Goal: Task Accomplishment & Management: Complete application form

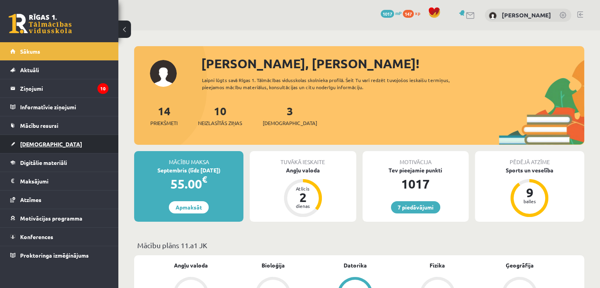
click at [88, 140] on link "[DEMOGRAPHIC_DATA]" at bounding box center [59, 144] width 98 height 18
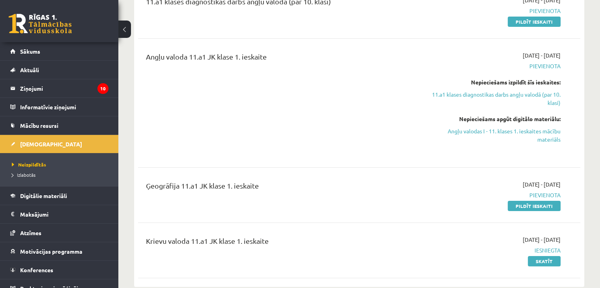
scroll to position [118, 0]
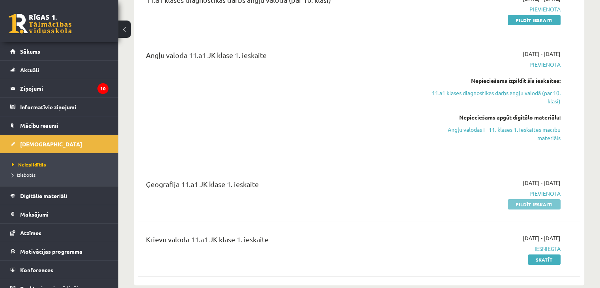
click at [539, 204] on link "Pildīt ieskaiti" at bounding box center [534, 204] width 53 height 10
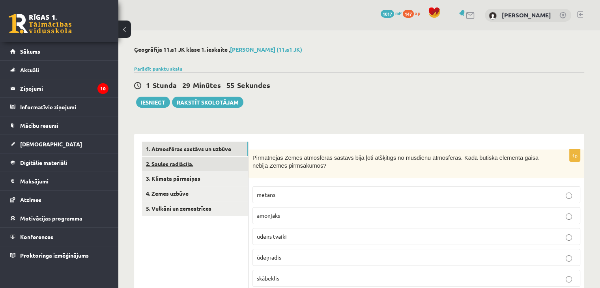
click at [238, 167] on link "2. Saules radiācija." at bounding box center [195, 164] width 106 height 15
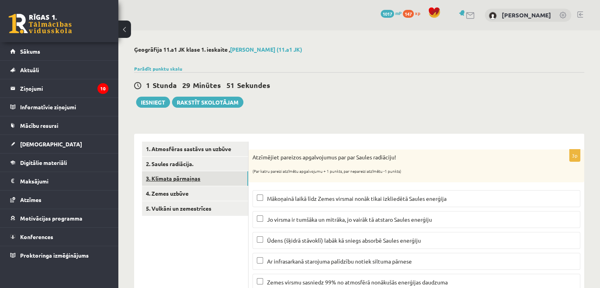
click at [237, 181] on link "3. Klimata pārmaiņas" at bounding box center [195, 178] width 106 height 15
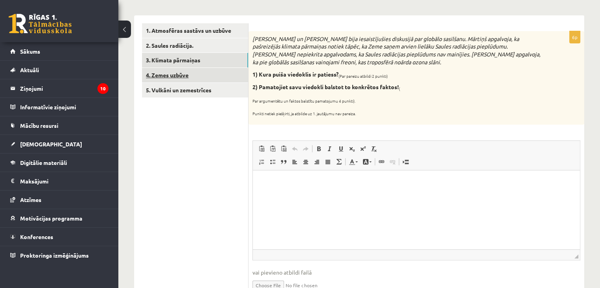
click at [204, 79] on link "4. Zemes uzbūve" at bounding box center [195, 75] width 106 height 15
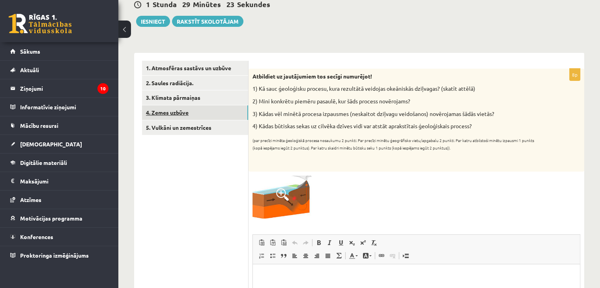
scroll to position [78, 0]
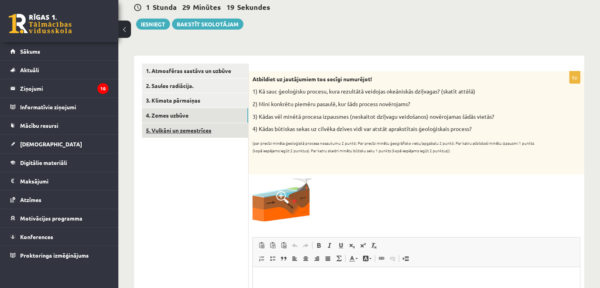
click at [212, 133] on link "5. Vulkāni un zemestrīces" at bounding box center [195, 130] width 106 height 15
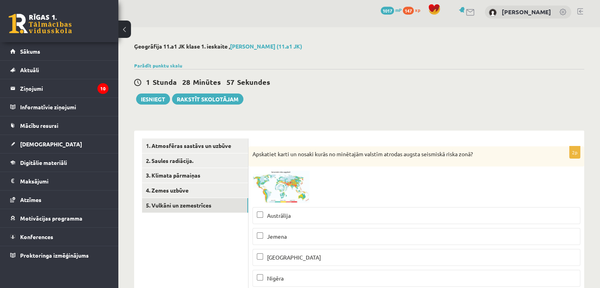
scroll to position [0, 0]
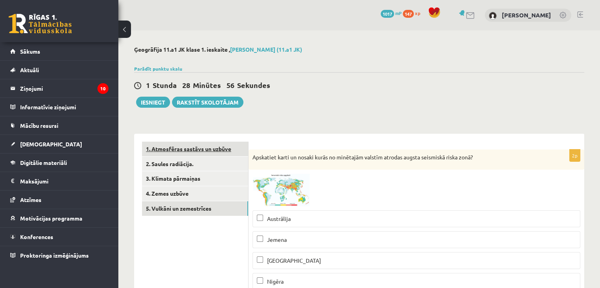
click at [219, 150] on link "1. Atmosfēras sastāvs un uzbūve" at bounding box center [195, 149] width 106 height 15
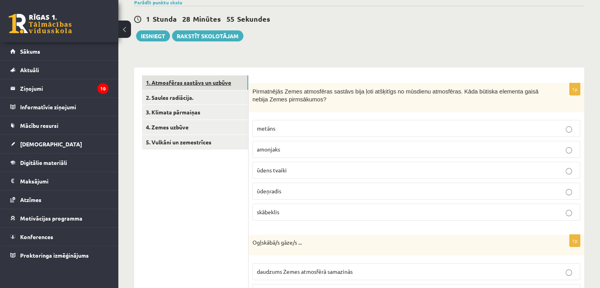
scroll to position [79, 0]
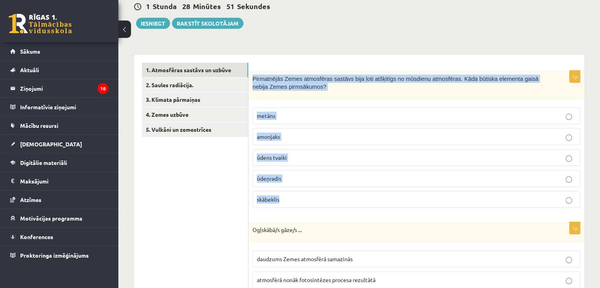
drag, startPoint x: 251, startPoint y: 77, endPoint x: 309, endPoint y: 201, distance: 137.0
click at [309, 201] on div "1p Pirmatnējās Zemes atmosfēras sastāvs bija ļoti atšķitīgs no mūsdienu atmosfē…" at bounding box center [417, 143] width 336 height 144
copy div "Pirmatnējās Zemes atmosfēras sastāvs bija ļoti atšķitīgs no mūsdienu atmosfēras…"
click at [286, 201] on p "skābeklis" at bounding box center [416, 199] width 319 height 8
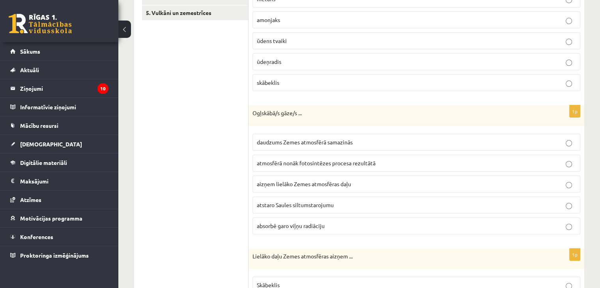
scroll to position [197, 0]
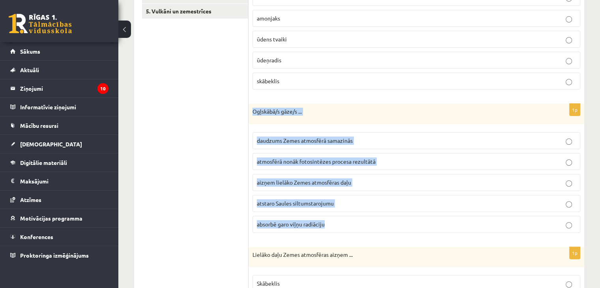
drag, startPoint x: 252, startPoint y: 108, endPoint x: 339, endPoint y: 220, distance: 142.3
click at [339, 220] on div "1p Ogļskābā/s gāze/s ... daudzums Zemes atmosfērā samazinās atmosfērā nonāk fot…" at bounding box center [417, 171] width 336 height 135
copy div "Ogļskābā/s gāze/s ... daudzums Zemes atmosfērā samazinās atmosfērā nonāk fotosi…"
click at [293, 223] on span "absorbē garo viļņu radiāciju" at bounding box center [291, 224] width 68 height 7
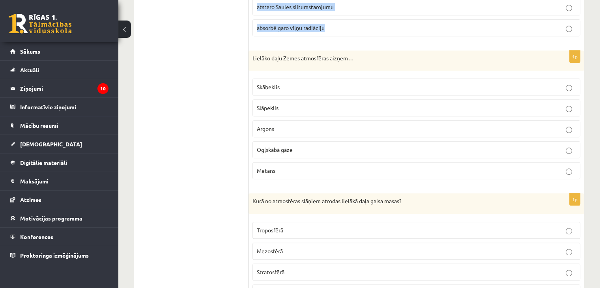
scroll to position [395, 0]
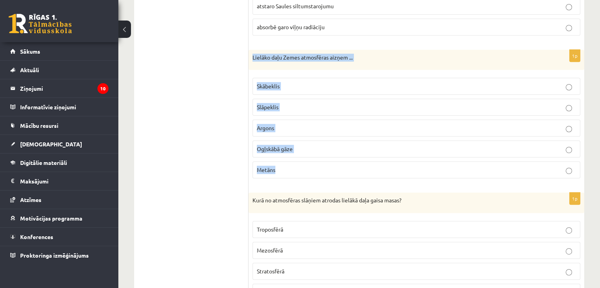
drag, startPoint x: 251, startPoint y: 54, endPoint x: 299, endPoint y: 173, distance: 128.4
click at [299, 173] on div "1p Lielāko daļu Zemes atmosfēras aizņem ... Skābeklis Slāpeklis Argons Ogļskābā…" at bounding box center [417, 117] width 336 height 135
copy div "Lielāko daļu Zemes atmosfēras aizņem ... Skābeklis Slāpeklis Argons Ogļskābā gā…"
click at [262, 108] on span "Slāpeklis" at bounding box center [268, 106] width 22 height 7
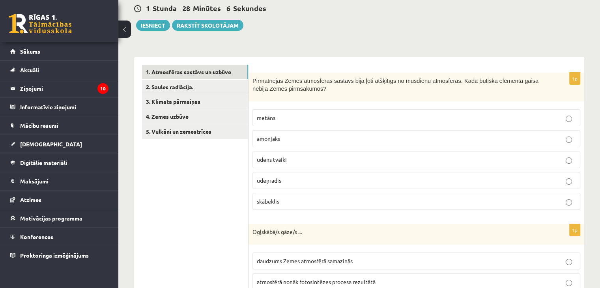
scroll to position [0, 0]
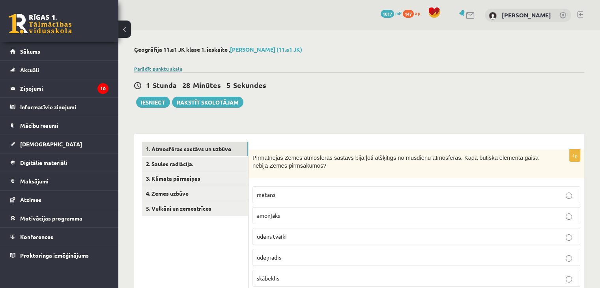
click at [154, 68] on link "Parādīt punktu skalu" at bounding box center [158, 69] width 48 height 6
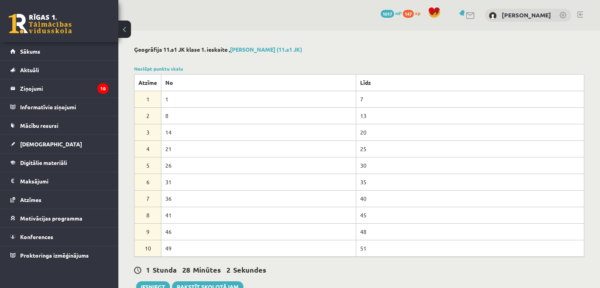
click at [171, 71] on div "Noslēpt punktu skalu Atzīme No Līdz 1 1 7 2 8 13 3 14 20 4 21 25 5 26 30 6 31 3…" at bounding box center [359, 161] width 450 height 192
click at [174, 69] on link "Noslēpt punktu skalu" at bounding box center [158, 69] width 49 height 6
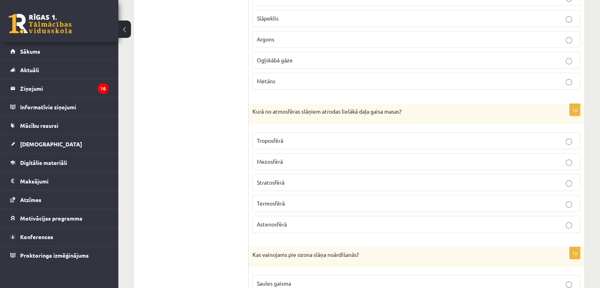
scroll to position [480, 0]
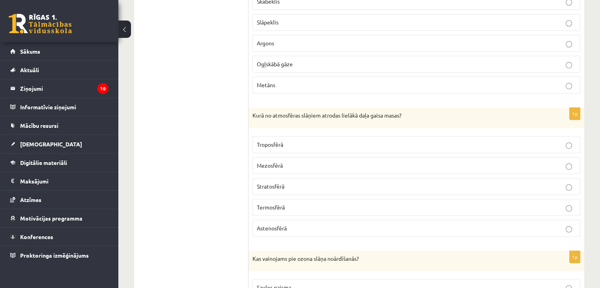
click at [305, 182] on p "Stratosfērā" at bounding box center [416, 186] width 319 height 8
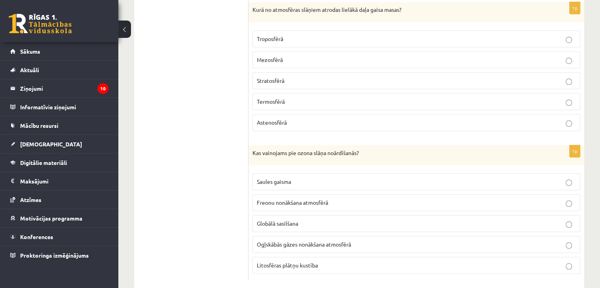
scroll to position [598, 0]
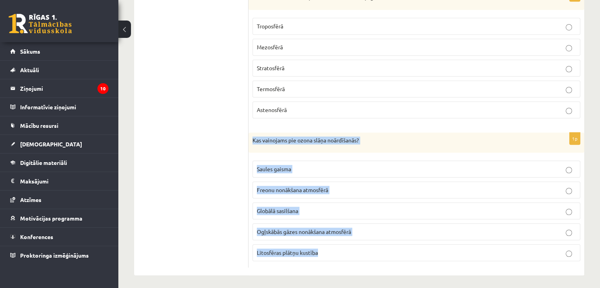
drag, startPoint x: 251, startPoint y: 134, endPoint x: 321, endPoint y: 248, distance: 134.3
click at [321, 248] on div "1p Kas vainojams pie ozona slāņa noārdīšanās? Saules gaisma Freonu nonākšana at…" at bounding box center [417, 200] width 336 height 135
copy div "Kas vainojams pie ozona slāņa noārdīšanās? Saules gaisma Freonu nonākšana atmos…"
click at [327, 186] on span "Freonu nonākšana atmosfērā" at bounding box center [292, 189] width 71 height 7
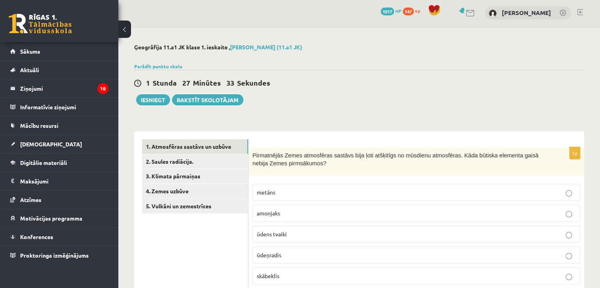
scroll to position [0, 0]
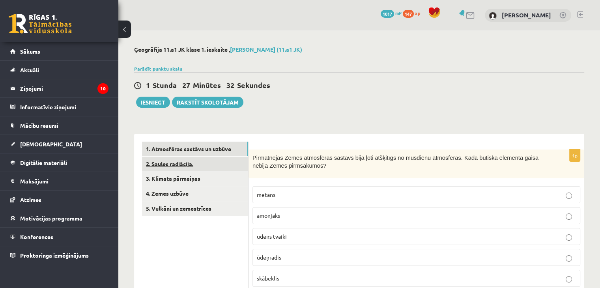
click at [186, 168] on link "2. Saules radiācija." at bounding box center [195, 164] width 106 height 15
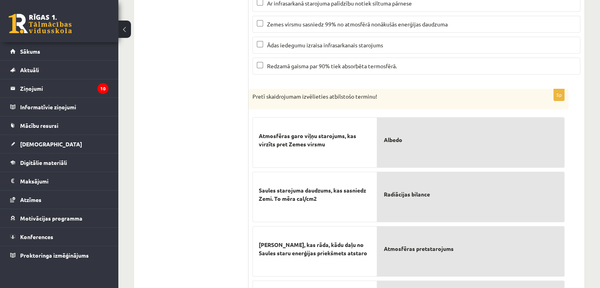
scroll to position [263, 0]
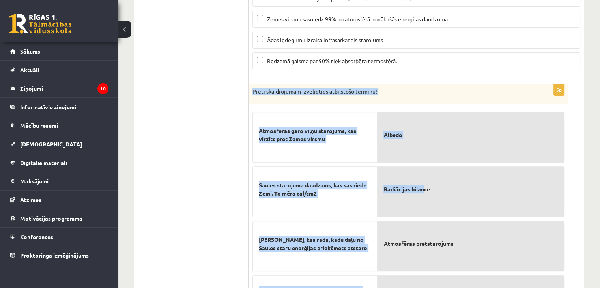
drag, startPoint x: 251, startPoint y: 88, endPoint x: 425, endPoint y: 214, distance: 214.8
click at [425, 214] on div "5p Pretī skaidrojumam izvēlieties atbilstošo terminu! Atmosfēras garo viļņu sta…" at bounding box center [409, 234] width 320 height 301
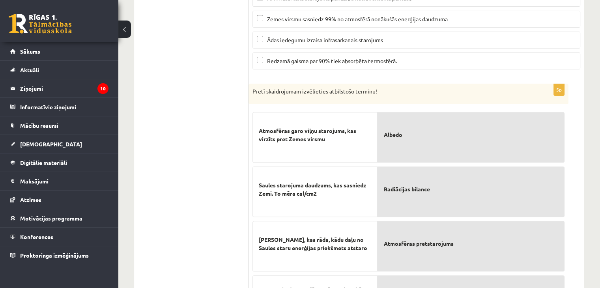
click at [217, 125] on ul "1. Atmosfēras sastāvs un uzbūve 2. Saules radiācija. 3. Klimata pārmaiņas 4. Ze…" at bounding box center [195, 131] width 107 height 506
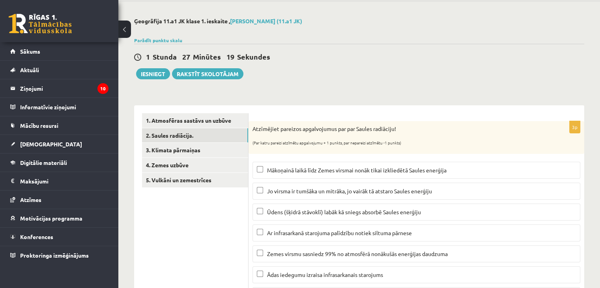
scroll to position [0, 0]
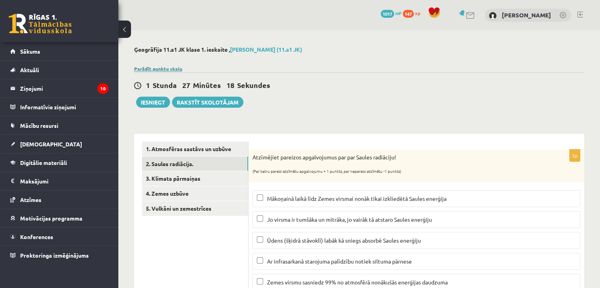
click at [152, 68] on link "Parādīt punktu skalu" at bounding box center [158, 69] width 48 height 6
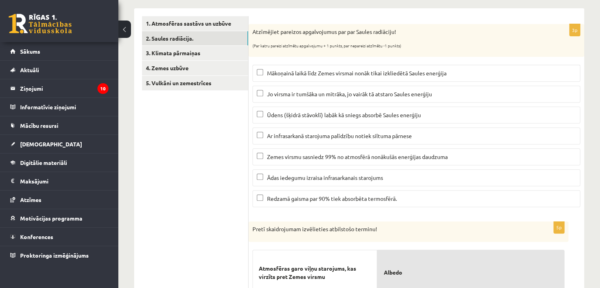
scroll to position [316, 0]
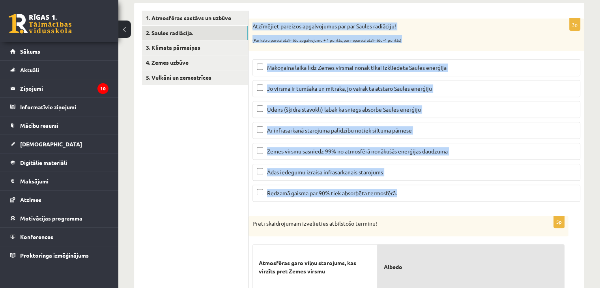
drag, startPoint x: 251, startPoint y: 22, endPoint x: 420, endPoint y: 189, distance: 236.7
click at [420, 189] on div "3p Atzīmējiet pareizos apgalvojumus par par Saules radiāciju! (Par katru pareiz…" at bounding box center [417, 113] width 336 height 189
copy div "Atzīmējiet pareizos apgalvojumus par par Saules radiāciju! (Par katru pareizi a…"
click at [260, 62] on label "Mākoņainā laikā līdz Zemes virsmai nonāk tikai izkliedētā Saules enerģija" at bounding box center [417, 67] width 328 height 17
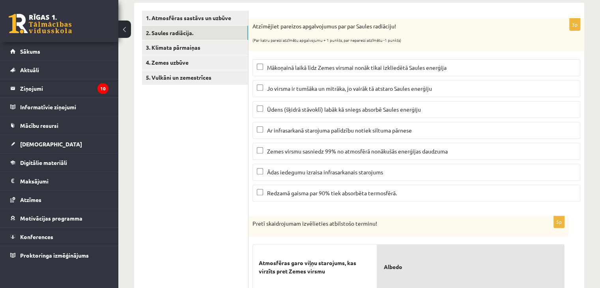
click at [256, 169] on label "Ādas iedegumu izraisa infrasarkanais starojums" at bounding box center [417, 172] width 328 height 17
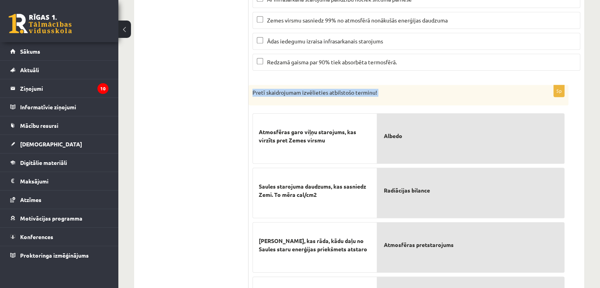
scroll to position [565, 0]
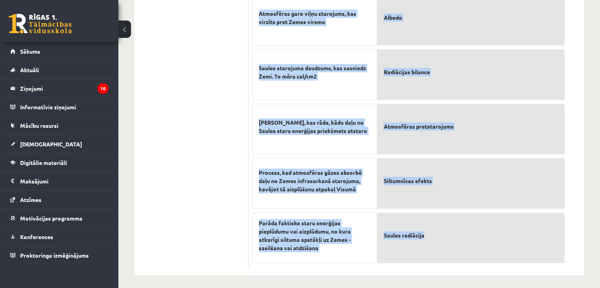
drag, startPoint x: 252, startPoint y: 86, endPoint x: 452, endPoint y: 239, distance: 251.2
click at [452, 239] on div "5p Pretī skaidrojumam izvēlieties atbilstošo terminu! Atmosfēras garo viļņu sta…" at bounding box center [409, 116] width 320 height 301
copy div "Pretī skaidrojumam izvēlieties atbilstošo terminu! Atmosfēras garo viļņu staroj…"
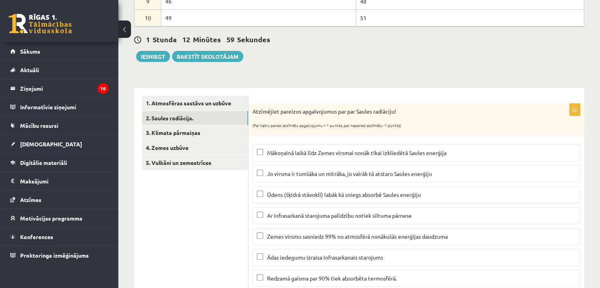
scroll to position [210, 0]
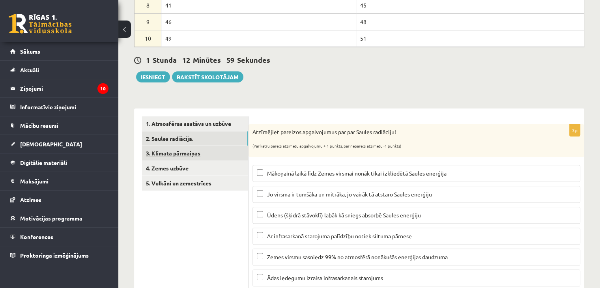
click at [227, 152] on link "3. Klimata pārmaiņas" at bounding box center [195, 153] width 106 height 15
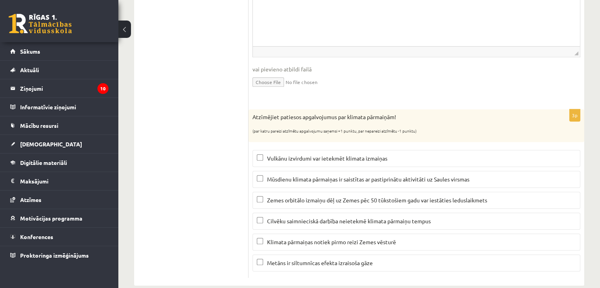
scroll to position [518, 0]
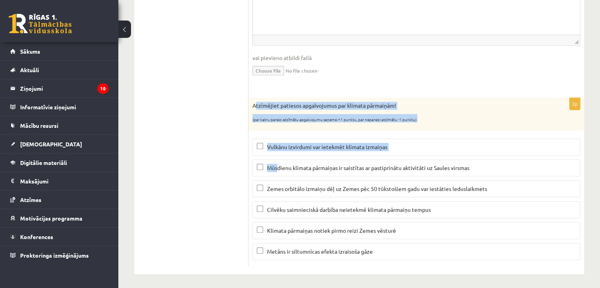
drag, startPoint x: 255, startPoint y: 99, endPoint x: 279, endPoint y: 166, distance: 71.0
click at [279, 166] on div "3p Atzīmējiet patiesos apgalvojumus par klimata pārmaiņām! (par katru pareizi a…" at bounding box center [417, 182] width 336 height 169
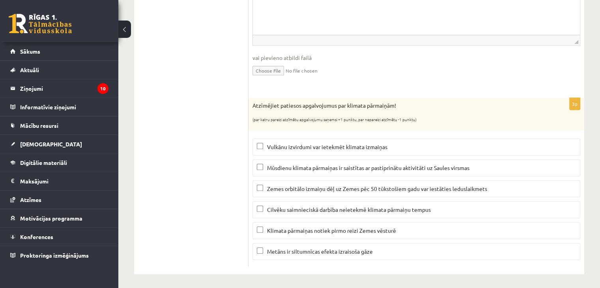
drag, startPoint x: 213, startPoint y: 118, endPoint x: 238, endPoint y: 107, distance: 27.6
click at [215, 117] on ul "1. Atmosfēras sastāvs un uzbūve 2. Saules radiācija. 3. Klimata pārmaiņas 4. Ze…" at bounding box center [195, 38] width 107 height 458
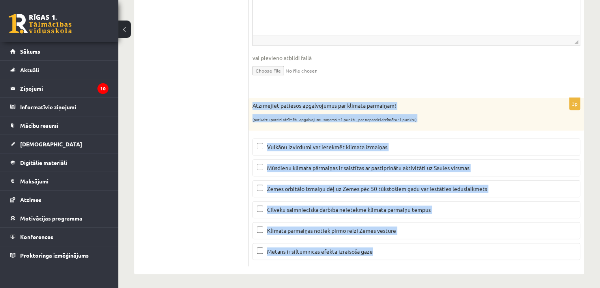
drag, startPoint x: 251, startPoint y: 100, endPoint x: 388, endPoint y: 257, distance: 207.9
click at [388, 257] on div "3p Atzīmējiet patiesos apgalvojumus par klimata pārmaiņām! (par katru pareizi a…" at bounding box center [417, 182] width 336 height 169
copy div "Atzīmējiet patiesos apgalvojumus par klimata pārmaiņām! (par katru pareizi atzī…"
click at [291, 145] on span "Vulkānu izvirdumi var ietekmēt klimata izmaiņas" at bounding box center [327, 146] width 120 height 7
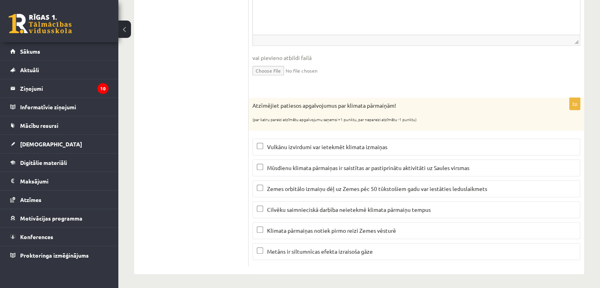
click at [292, 187] on span "Zemes orbitālo izmaiņu dēļ uz Zemes pēc 50 tūkstošiem gadu var iestāties ledusl…" at bounding box center [377, 188] width 220 height 7
click at [276, 189] on span "Zemes orbitālo izmaiņu dēļ uz Zemes pēc 50 tūkstošiem gadu var iestāties ledusl…" at bounding box center [377, 188] width 220 height 7
click at [289, 248] on span "Metāns ir siltumnīcas efekta izraisoša gāze" at bounding box center [320, 251] width 106 height 7
click at [286, 207] on span "Cilvēku saimnieciskā darbība neietekmē klimata pārmaiņu tempus" at bounding box center [349, 209] width 164 height 7
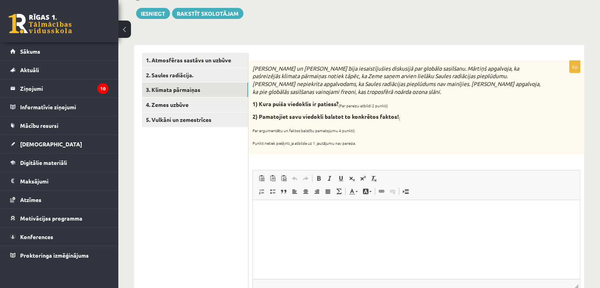
scroll to position [242, 0]
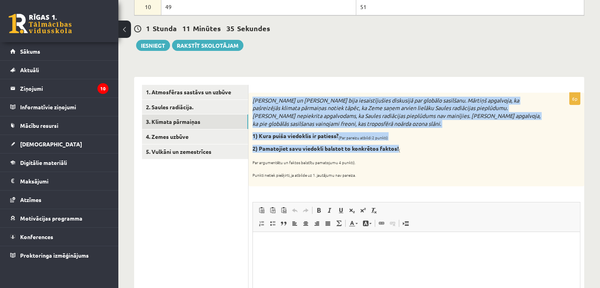
drag, startPoint x: 253, startPoint y: 95, endPoint x: 399, endPoint y: 149, distance: 156.5
click at [399, 149] on div "Mārtiņš un Jānis bija iesaistījušies diskusijā par globālo sasilšanu. Mārtiņš a…" at bounding box center [417, 140] width 336 height 94
copy div "Mārtiņš un Jānis bija iesaistījušies diskusijā par globālo sasilšanu. Mārtiņš a…"
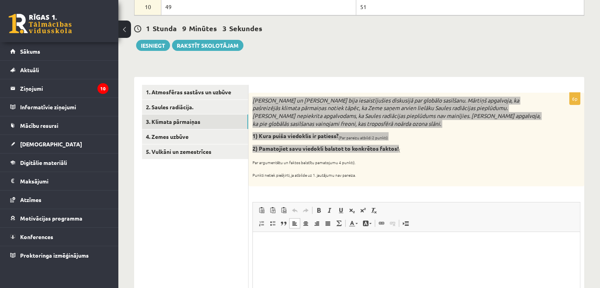
click at [325, 234] on html at bounding box center [416, 244] width 327 height 24
click at [329, 245] on p "Bagātinātā teksta redaktors, wiswyg-editor-user-answer-47024871748660" at bounding box center [416, 244] width 311 height 8
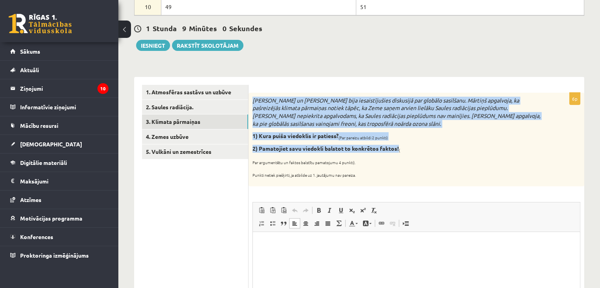
click at [480, 113] on icon "Mārtiņš un Jānis bija iesaistījušies diskusijā par globālo sasilšanu. Mārtiņš a…" at bounding box center [397, 112] width 288 height 30
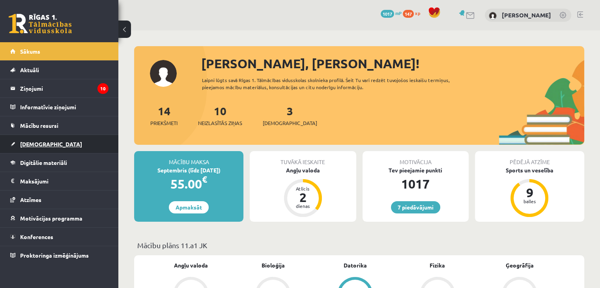
click at [64, 142] on link "[DEMOGRAPHIC_DATA]" at bounding box center [59, 144] width 98 height 18
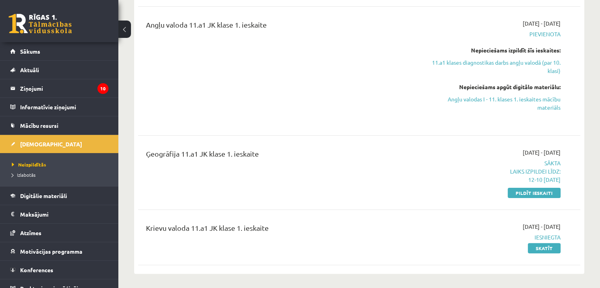
scroll to position [158, 0]
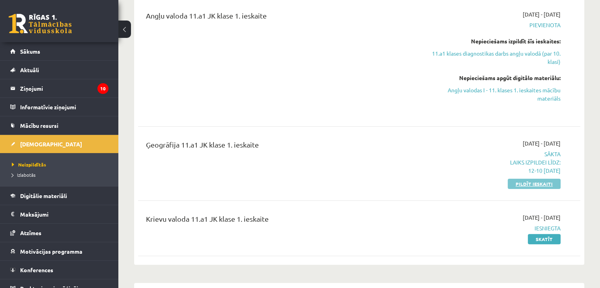
click at [546, 184] on link "Pildīt ieskaiti" at bounding box center [534, 184] width 53 height 10
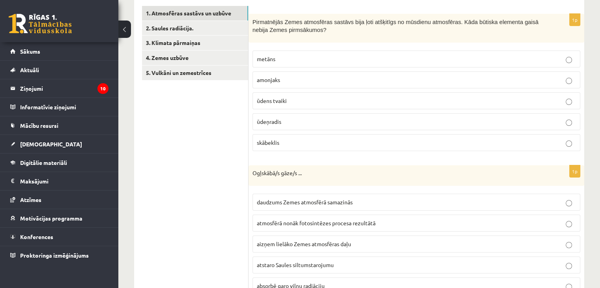
scroll to position [158, 0]
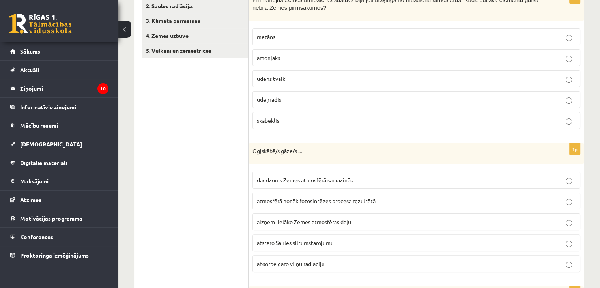
click at [223, 27] on link "3. Klimata pārmaiņas" at bounding box center [195, 20] width 106 height 15
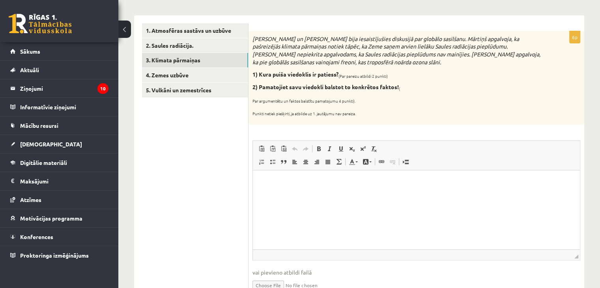
scroll to position [0, 0]
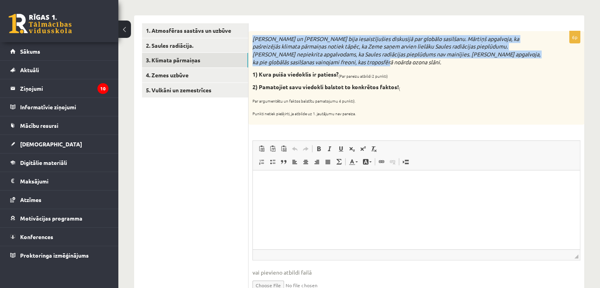
drag, startPoint x: 252, startPoint y: 35, endPoint x: 374, endPoint y: 61, distance: 124.6
click at [374, 61] on div "Mārtiņš un Jānis bija iesaistījušies diskusijā par globālo sasilšanu. Mārtiņš a…" at bounding box center [417, 78] width 336 height 94
copy icon "Mārtiņš un Jānis bija iesaistījušies diskusijā par globālo sasilšanu. Mārtiņš a…"
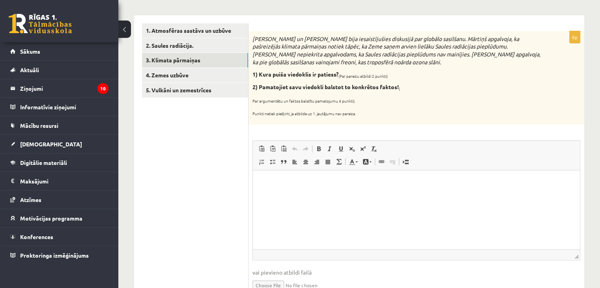
click at [372, 100] on p "Par argumentētu un faktos balstītu pamatojumu 4 punkti)." at bounding box center [397, 100] width 289 height 8
click at [341, 186] on html at bounding box center [416, 182] width 327 height 24
click at [430, 182] on p "**********" at bounding box center [417, 182] width 312 height 8
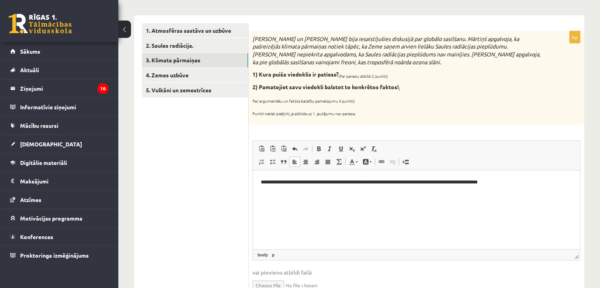
click at [507, 182] on p "**********" at bounding box center [417, 182] width 312 height 8
click at [494, 183] on p "**********" at bounding box center [417, 182] width 312 height 8
click at [517, 181] on p "**********" at bounding box center [417, 182] width 312 height 8
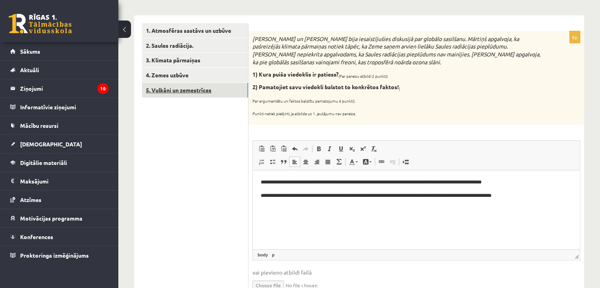
click at [201, 83] on link "5. Vulkāni un zemestrīces" at bounding box center [195, 90] width 106 height 15
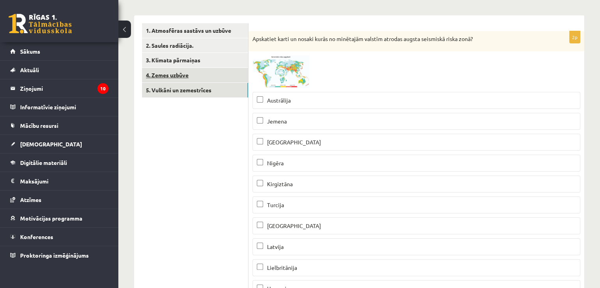
click at [206, 77] on link "4. Zemes uzbūve" at bounding box center [195, 75] width 106 height 15
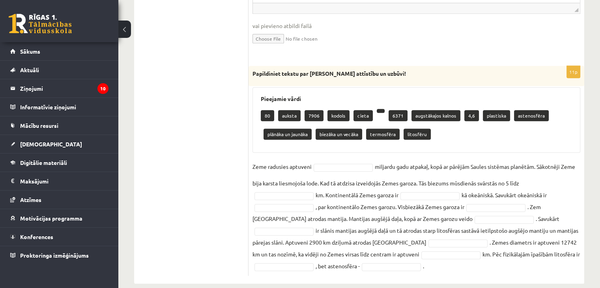
scroll to position [433, 0]
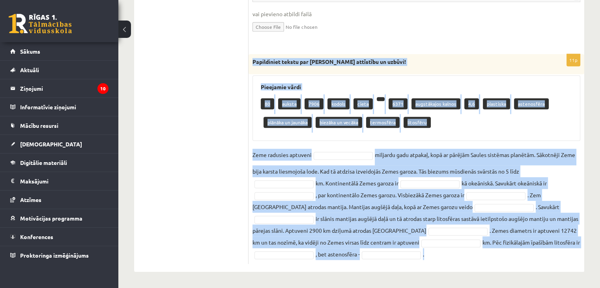
drag, startPoint x: 251, startPoint y: 57, endPoint x: 479, endPoint y: 261, distance: 305.5
click at [479, 261] on div "11p Papildiniet tekstu par Zemes attīstību un uzbūvi! Pieejamie vārdi 80 auksta…" at bounding box center [417, 159] width 336 height 210
copy div "Papildiniet tekstu par Zemes attīstību un uzbūvi! Pieejamie vārdi 80 auksta 790…"
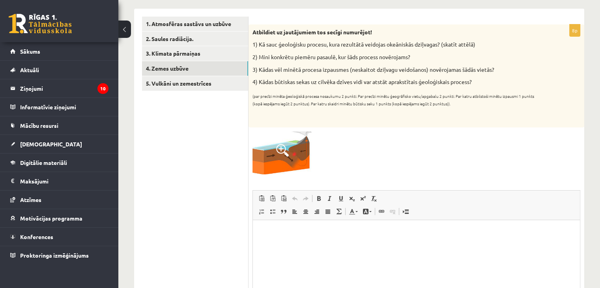
scroll to position [99, 0]
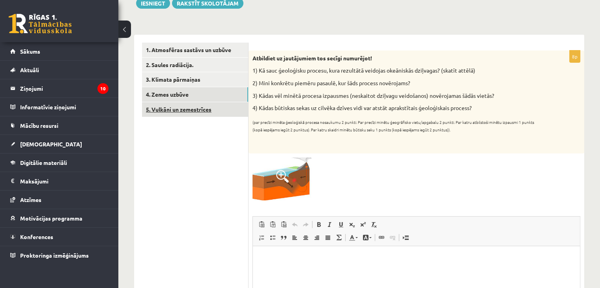
click at [197, 109] on link "5. Vulkāni un zemestrīces" at bounding box center [195, 109] width 106 height 15
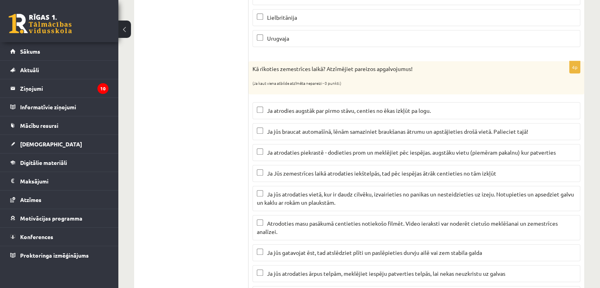
scroll to position [366, 0]
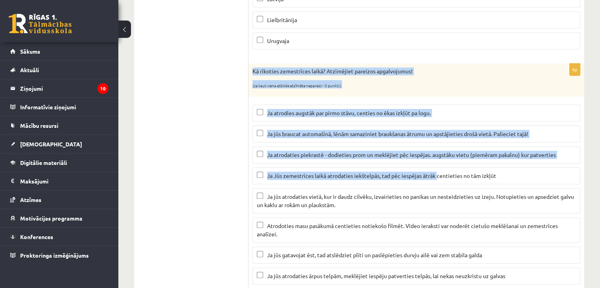
drag, startPoint x: 251, startPoint y: 66, endPoint x: 439, endPoint y: 173, distance: 216.6
click at [439, 173] on div "4p Kā rīkoties zemestrīces laikā? Atzīmējiet pareizos apgalvojumus! (Ja kaut vi…" at bounding box center [417, 202] width 336 height 277
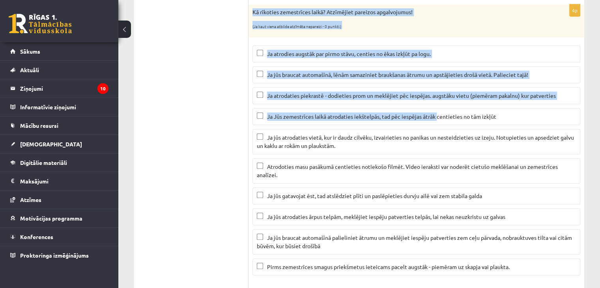
scroll to position [485, 0]
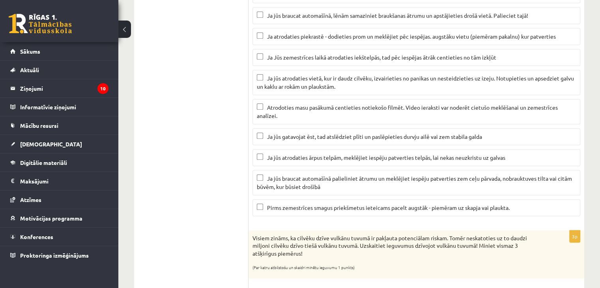
click at [240, 59] on ul "1. Atmosfēras sastāvs un uzbūve 2. Saules radiācija. 3. Klimata pārmaiņas 4. Ze…" at bounding box center [195, 159] width 107 height 1005
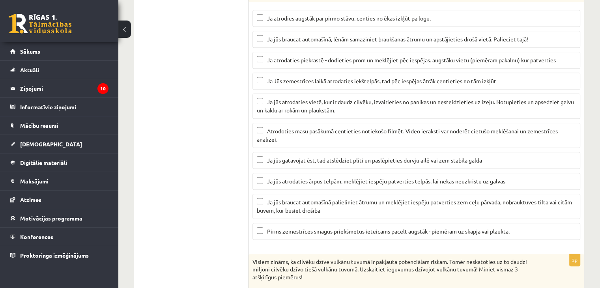
scroll to position [406, 0]
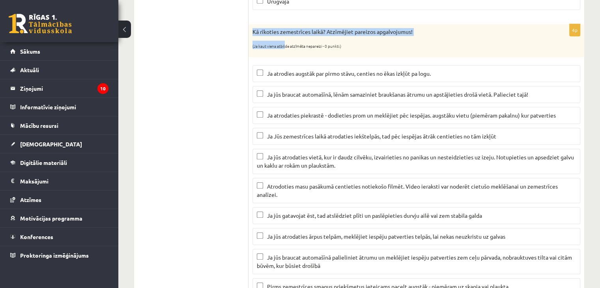
drag, startPoint x: 251, startPoint y: 26, endPoint x: 286, endPoint y: 40, distance: 37.4
click at [286, 40] on div "Kā rīkoties zemestrīces laikā? Atzīmējiet pareizos apgalvojumus! (Ja kaut viena…" at bounding box center [417, 40] width 336 height 33
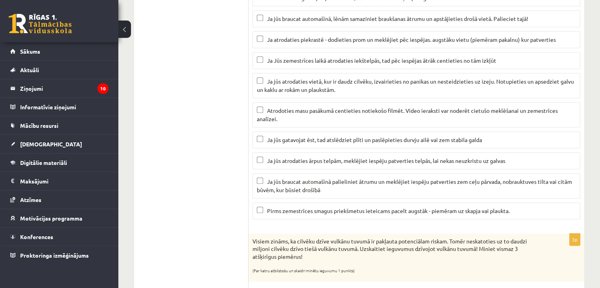
scroll to position [564, 0]
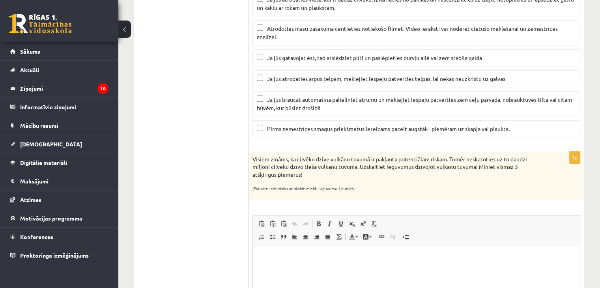
click at [301, 49] on label "Ja jūs gatavojat ēst, tad atslēdziet plīti un paslēpieties durvju ailē vai zem …" at bounding box center [417, 57] width 328 height 17
click at [216, 49] on ul "1. Atmosfēras sastāvs un uzbūve 2. Saules radiācija. 3. Klimata pārmaiņas 4. Ze…" at bounding box center [195, 80] width 107 height 1005
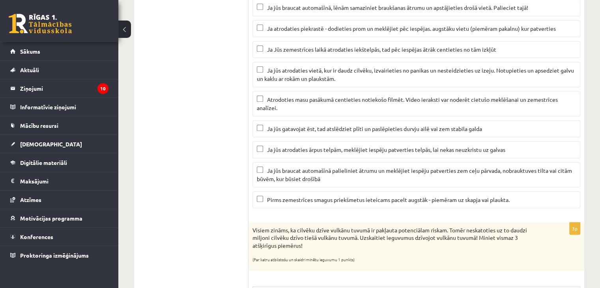
scroll to position [485, 0]
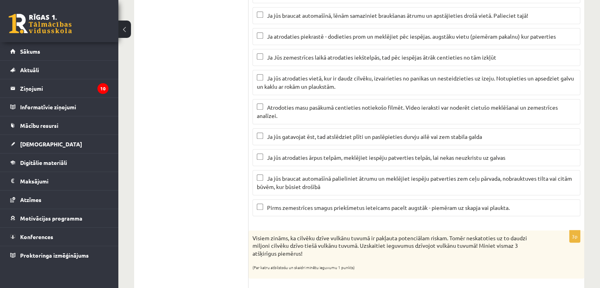
click at [283, 129] on label "Ja jūs gatavojat ēst, tad atslēdziet plīti un paslēpieties durvju ailē vai zem …" at bounding box center [417, 136] width 328 height 17
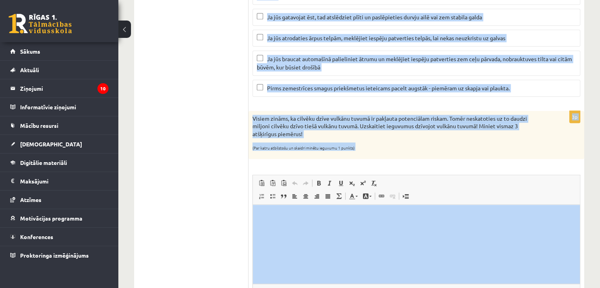
scroll to position [642, 0]
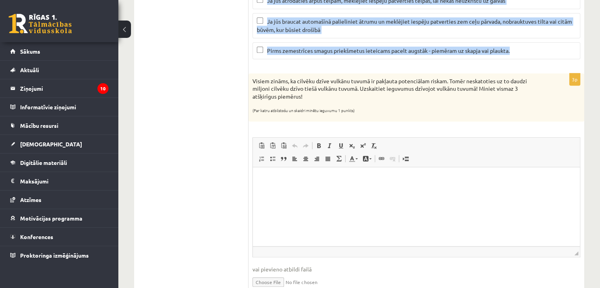
drag, startPoint x: 251, startPoint y: 29, endPoint x: 538, endPoint y: 47, distance: 287.1
copy div "Kā rīkoties zemestrīces laikā? Atzīmējiet pareizos apgalvojumus! (Ja kaut viena…"
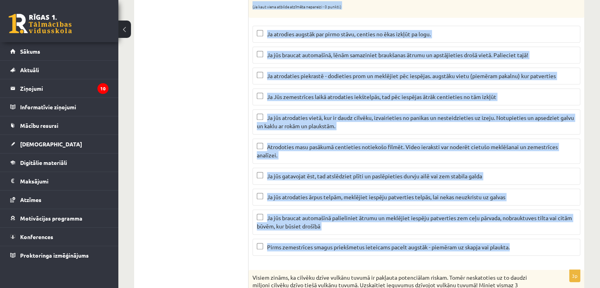
scroll to position [444, 0]
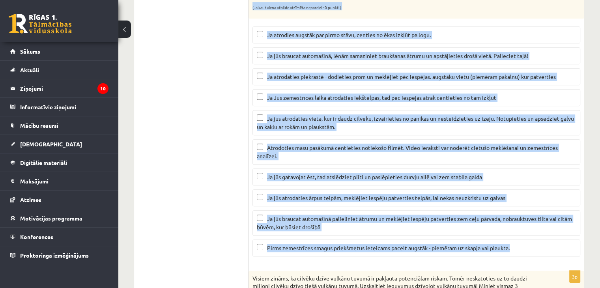
click at [321, 57] on p "Ja jūs braucat automašīnā, lēnām samaziniet braukšanas ātrumu un apstājieties d…" at bounding box center [416, 56] width 319 height 8
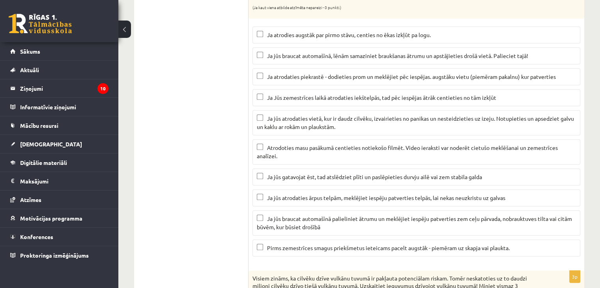
click at [308, 76] on span "Ja atrodaties piekrastē - dodieties prom un meklējiet pēc iespējas. augstāku vi…" at bounding box center [411, 76] width 289 height 7
click at [288, 124] on span "Ja jūs atrodaties vietā, kur ir daudz cilvēku, izvairieties no panikas un neste…" at bounding box center [415, 122] width 317 height 15
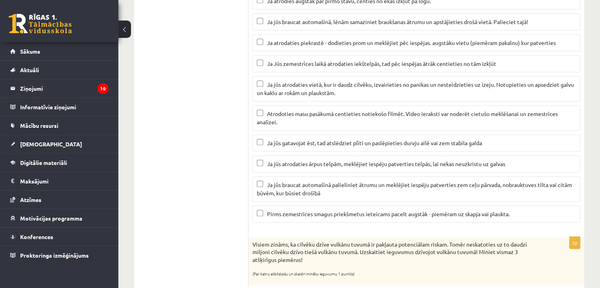
scroll to position [484, 0]
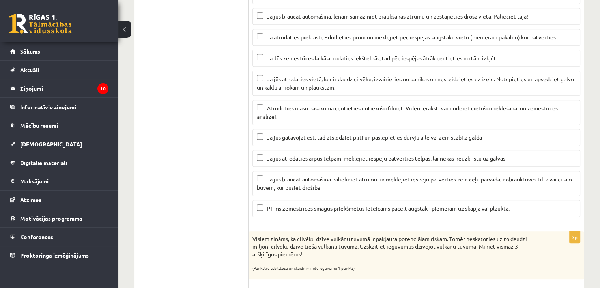
click at [303, 219] on div "4p Kā rīkoties zemestrīces laikā? Atzīmējiet pareizos apgalvojumus! (Ja kaut vi…" at bounding box center [417, 84] width 336 height 277
click at [306, 205] on span "Pirms zemestrīces smagus priekšmetus ieteicams pacelt augstāk - piemēram uz ska…" at bounding box center [388, 208] width 243 height 7
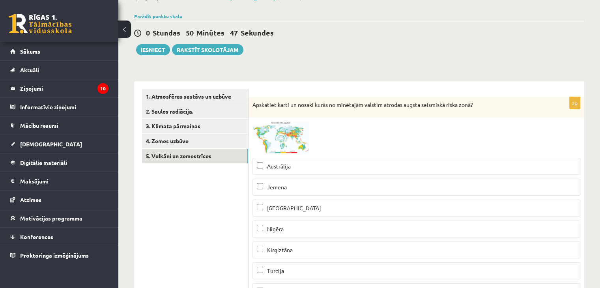
scroll to position [50, 0]
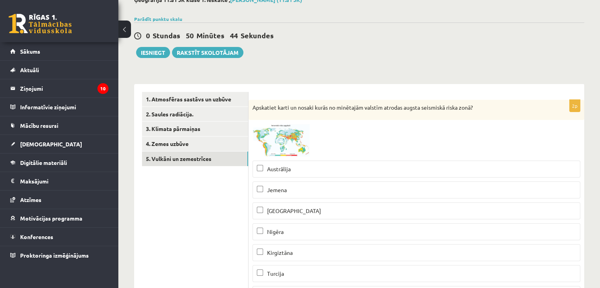
click at [288, 145] on span at bounding box center [282, 143] width 13 height 13
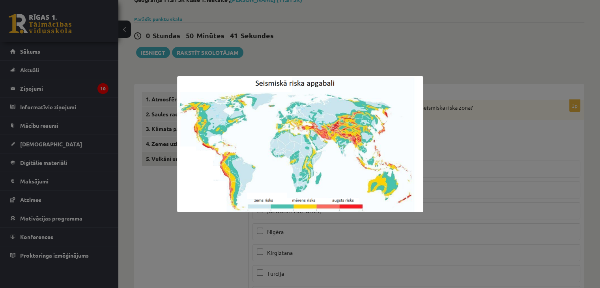
click at [510, 166] on div at bounding box center [300, 144] width 600 height 288
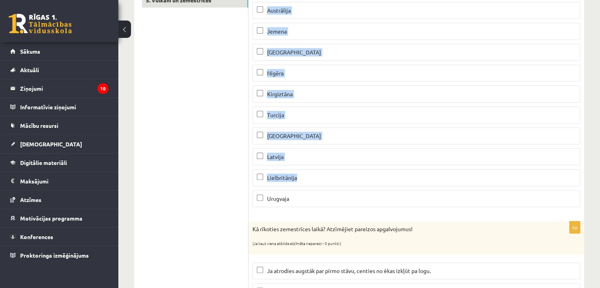
scroll to position [208, 0]
drag, startPoint x: 251, startPoint y: 103, endPoint x: 401, endPoint y: 180, distance: 168.6
click at [401, 180] on div "2p Apskatiet karti un nosaki kurās no minētajām valstīm atrodas augsta seismisk…" at bounding box center [417, 78] width 336 height 273
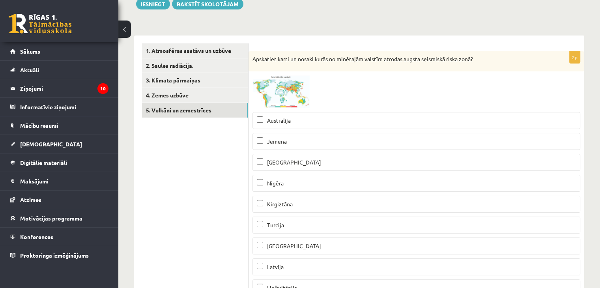
scroll to position [50, 0]
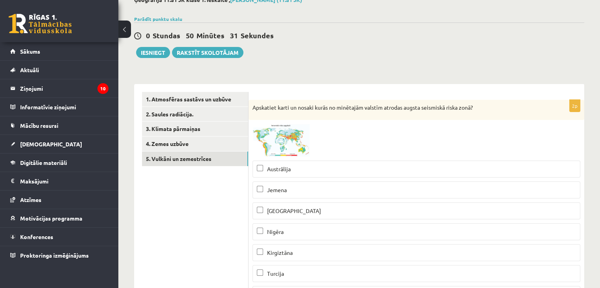
drag, startPoint x: 281, startPoint y: 131, endPoint x: 244, endPoint y: 206, distance: 84.4
click at [287, 146] on span at bounding box center [282, 143] width 13 height 13
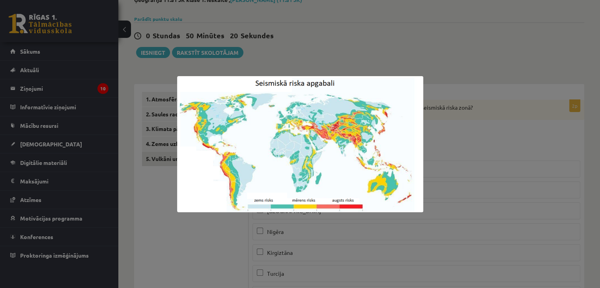
drag, startPoint x: 586, startPoint y: 99, endPoint x: 471, endPoint y: 109, distance: 115.7
click at [584, 99] on div at bounding box center [300, 144] width 600 height 288
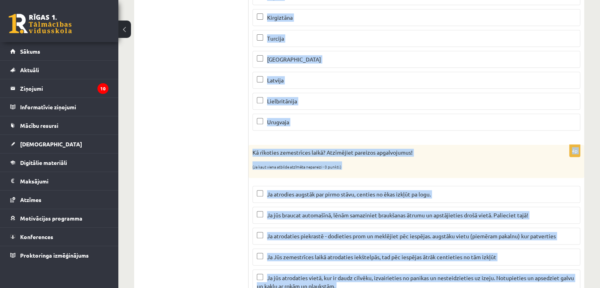
scroll to position [388, 0]
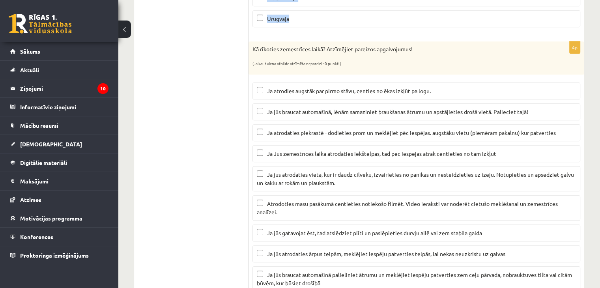
drag, startPoint x: 253, startPoint y: 148, endPoint x: 412, endPoint y: 10, distance: 210.7
copy div "Apskatiet karti un nosaki kurās no minētajām valstīm atrodas augsta seismiskā r…"
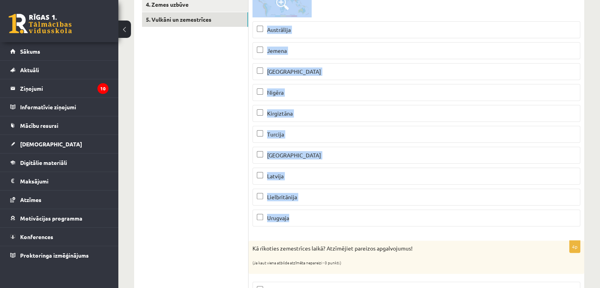
scroll to position [191, 0]
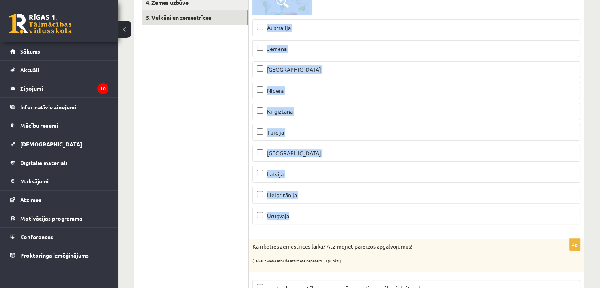
click at [294, 24] on p "Austrālija" at bounding box center [416, 28] width 319 height 8
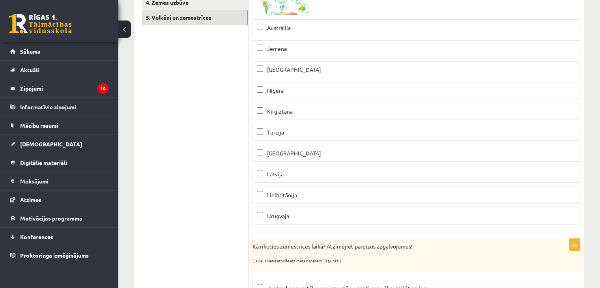
click at [289, 116] on label "Kirgiztāna" at bounding box center [417, 111] width 328 height 17
click at [278, 133] on span "Turcija" at bounding box center [275, 132] width 17 height 7
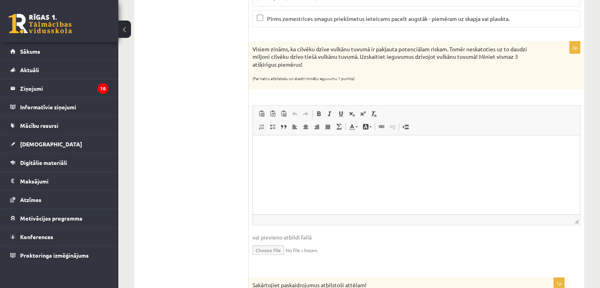
scroll to position [671, 0]
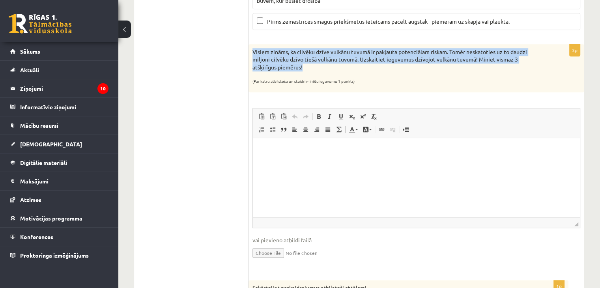
drag, startPoint x: 252, startPoint y: 46, endPoint x: 320, endPoint y: 66, distance: 71.3
click at [320, 66] on div "Visiem zināms, ka cilvēku dzīve vulkānu tuvumā ir pakļauta potenciālam riskam. …" at bounding box center [417, 68] width 336 height 48
copy p "Visiem zināms, ka cilvēku dzīve vulkānu tuvumā ir pakļauta potenciālam riskam. …"
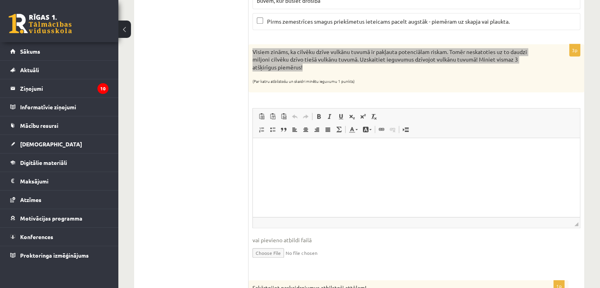
click at [320, 149] on p "Bagātinātā teksta redaktors, wiswyg-editor-user-answer-47024919061420" at bounding box center [416, 150] width 311 height 8
click at [321, 161] on html at bounding box center [416, 150] width 327 height 24
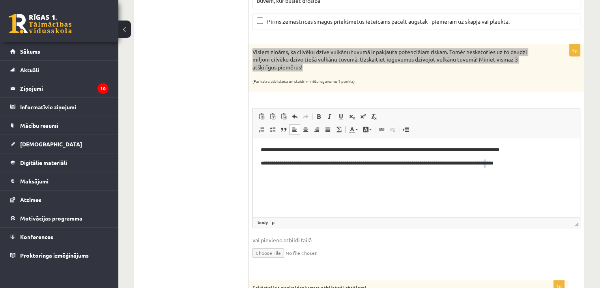
click at [516, 163] on p "**********" at bounding box center [417, 163] width 312 height 8
click at [515, 163] on p "**********" at bounding box center [417, 163] width 312 height 8
click at [533, 162] on p "**********" at bounding box center [417, 163] width 312 height 8
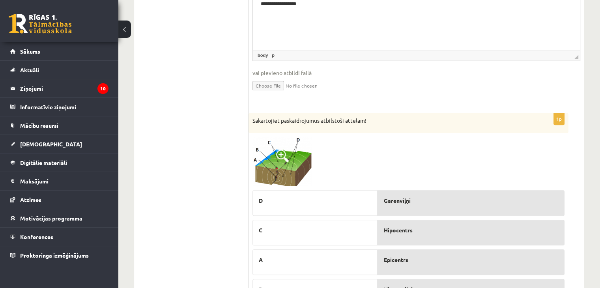
scroll to position [879, 0]
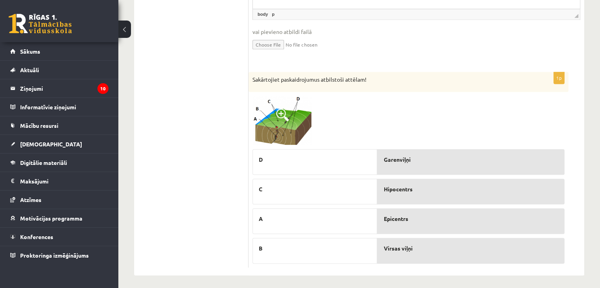
drag, startPoint x: 277, startPoint y: 114, endPoint x: 272, endPoint y: 119, distance: 7.0
click at [272, 119] on img at bounding box center [282, 120] width 59 height 49
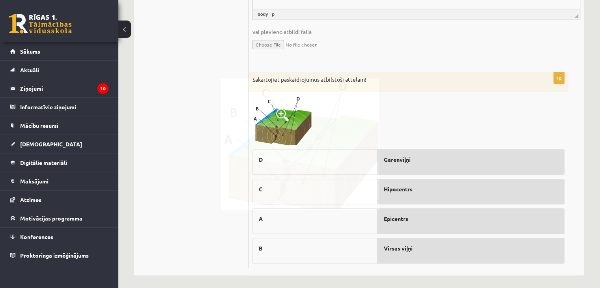
click at [272, 119] on img at bounding box center [300, 144] width 158 height 131
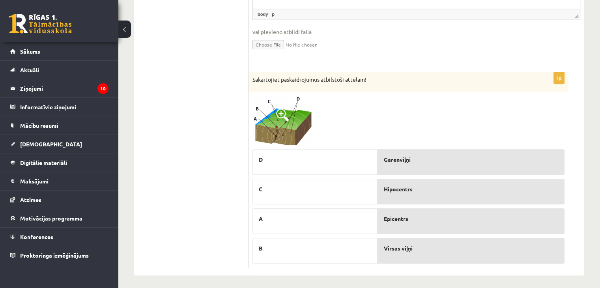
drag, startPoint x: 250, startPoint y: 112, endPoint x: 300, endPoint y: 133, distance: 53.4
click at [255, 113] on div "1p Sakārtojiet paskaidrojumus atbilstoši attēlam! D C A B Garenviļņi Hipocentrs…" at bounding box center [409, 170] width 320 height 196
click at [285, 110] on span at bounding box center [282, 115] width 13 height 13
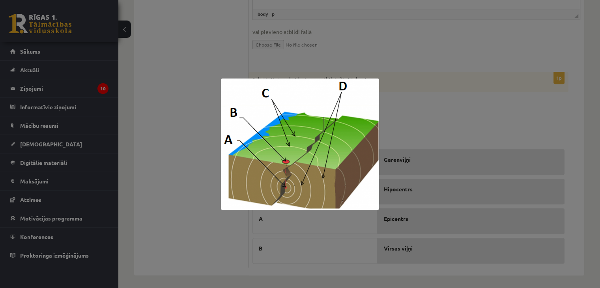
drag, startPoint x: 152, startPoint y: 74, endPoint x: 187, endPoint y: 73, distance: 35.9
click at [152, 73] on div at bounding box center [300, 144] width 600 height 288
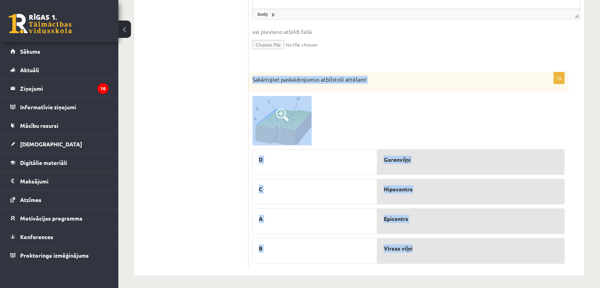
drag, startPoint x: 250, startPoint y: 68, endPoint x: 469, endPoint y: 239, distance: 277.9
click at [469, 239] on div "1p Sakārtojiet paskaidrojumus atbilstoši attēlam! D C A B Garenviļņi Hipocentrs…" at bounding box center [409, 170] width 320 height 196
copy div "Sakārtojiet paskaidrojumus atbilstoši attēlam! D C A B Garenviļņi Hipocentrs Ep…"
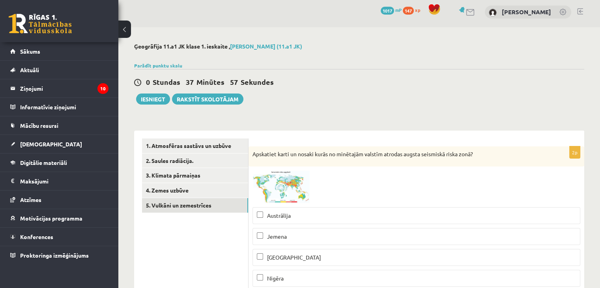
scroll to position [0, 0]
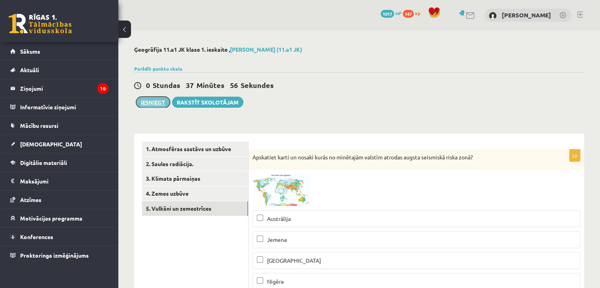
click at [152, 103] on button "Iesniegt" at bounding box center [153, 102] width 34 height 11
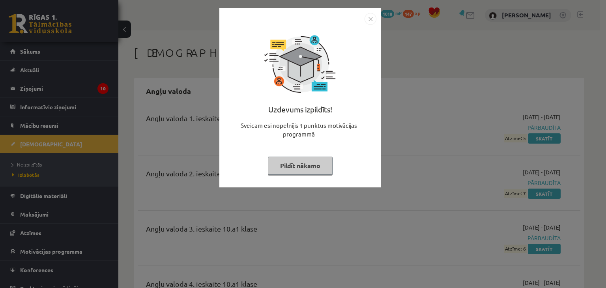
click at [429, 70] on div "Uzdevums izpildīts! Sveicam esi nopelnījis 1 punktus motivācijas programmā Pild…" at bounding box center [303, 144] width 606 height 288
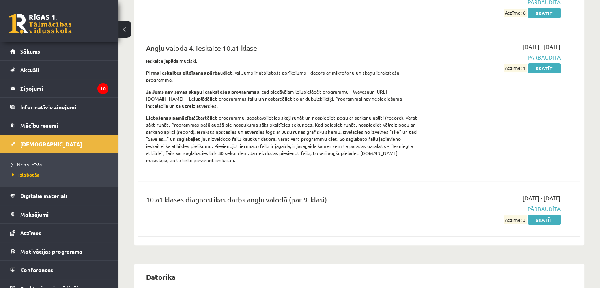
scroll to position [237, 0]
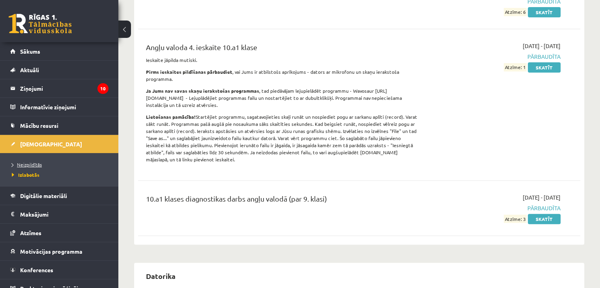
click at [36, 161] on span "Neizpildītās" at bounding box center [27, 164] width 30 height 6
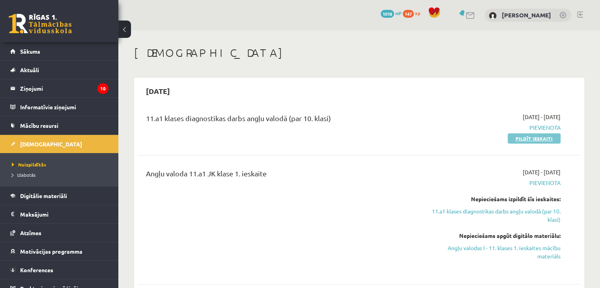
click at [523, 137] on link "Pildīt ieskaiti" at bounding box center [534, 138] width 53 height 10
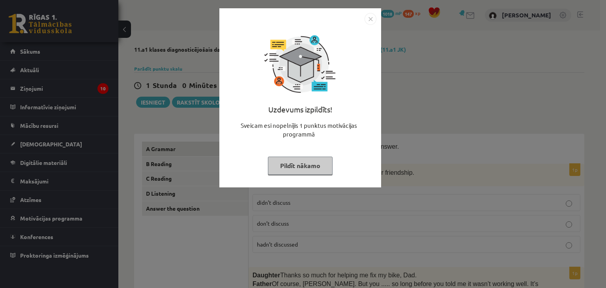
click at [304, 165] on button "Pildīt nākamo" at bounding box center [300, 166] width 65 height 18
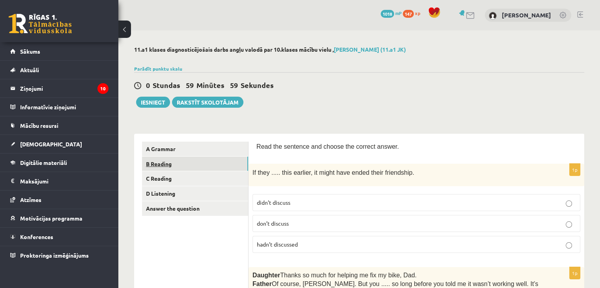
click at [206, 163] on link "B Reading" at bounding box center [195, 164] width 106 height 15
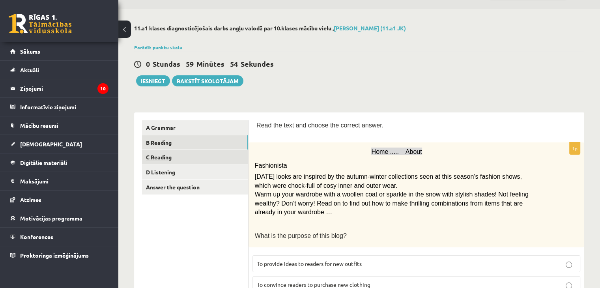
scroll to position [21, 0]
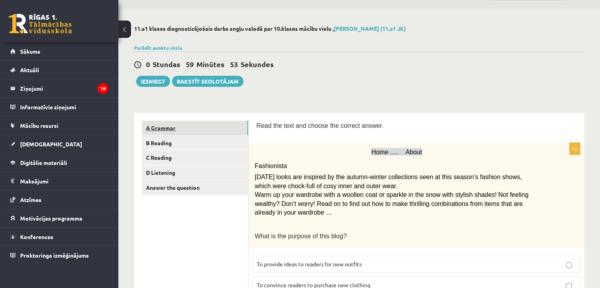
click at [202, 128] on link "A Grammar" at bounding box center [195, 128] width 106 height 15
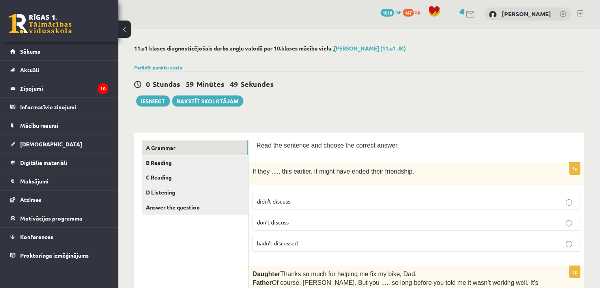
scroll to position [0, 0]
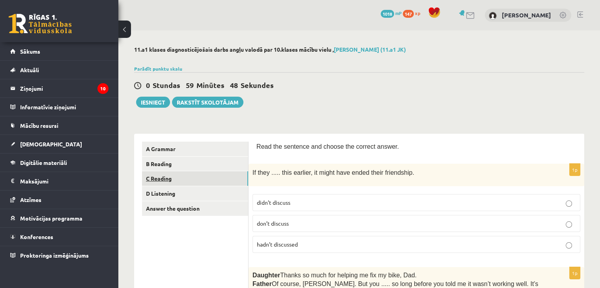
click at [223, 184] on link "C Reading" at bounding box center [195, 178] width 106 height 15
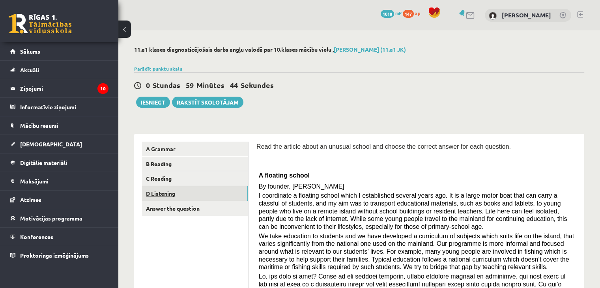
click at [221, 189] on link "D Listening" at bounding box center [195, 193] width 106 height 15
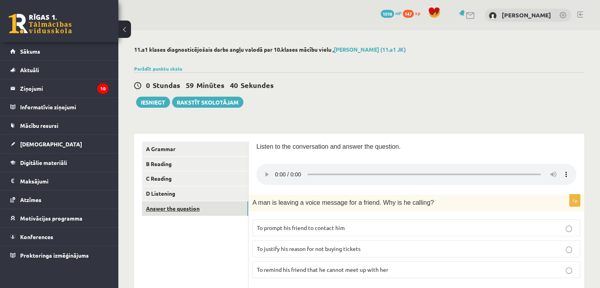
click at [222, 207] on link "Answer the question" at bounding box center [195, 208] width 106 height 15
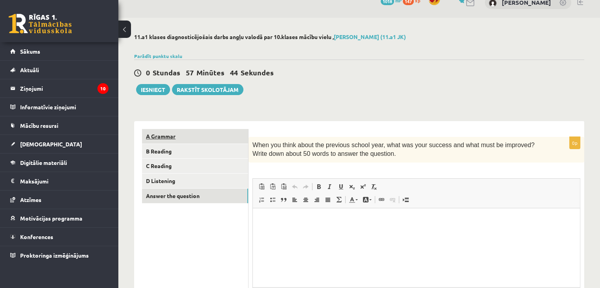
click at [214, 131] on link "A Grammar" at bounding box center [195, 136] width 106 height 15
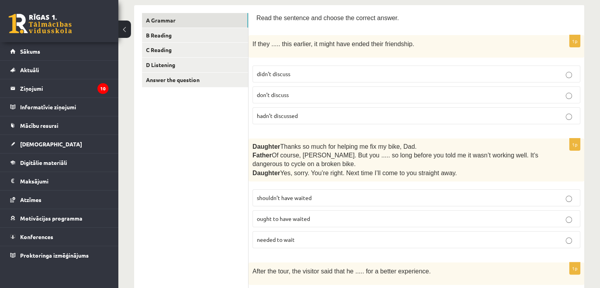
scroll to position [131, 0]
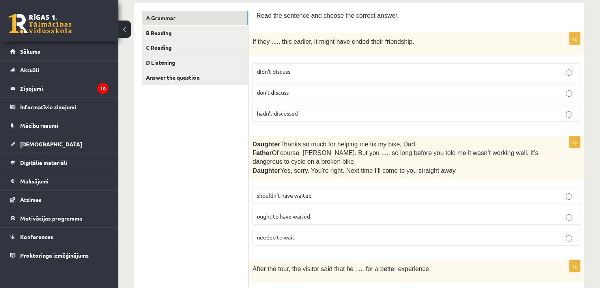
click at [330, 112] on p "hadn’t discussed" at bounding box center [416, 113] width 319 height 8
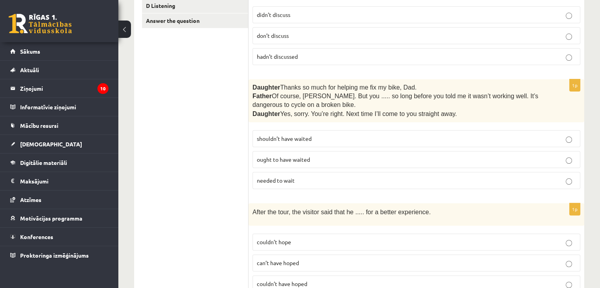
scroll to position [210, 0]
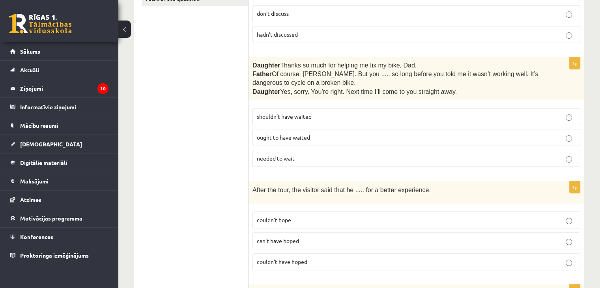
click at [310, 115] on span "shouldn’t have waited" at bounding box center [284, 116] width 55 height 7
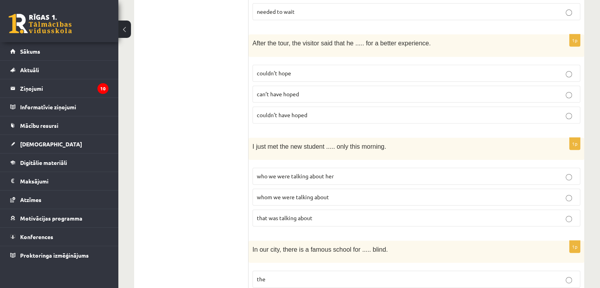
scroll to position [355, 0]
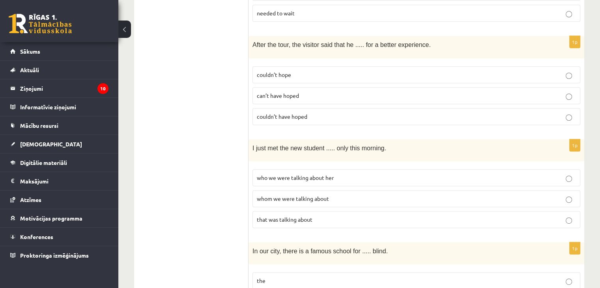
click at [307, 112] on p "couldn’t have hoped" at bounding box center [416, 116] width 319 height 8
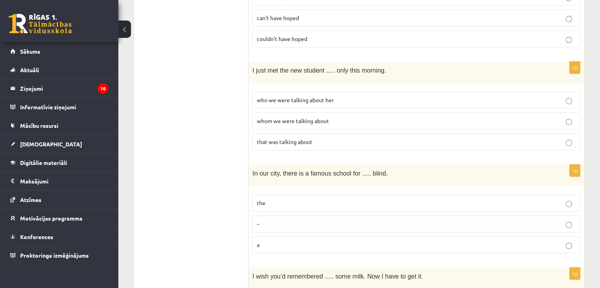
scroll to position [434, 0]
click at [307, 116] on span "whom we were talking about" at bounding box center [293, 119] width 72 height 7
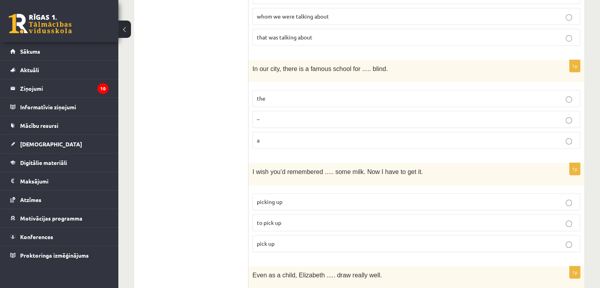
scroll to position [553, 0]
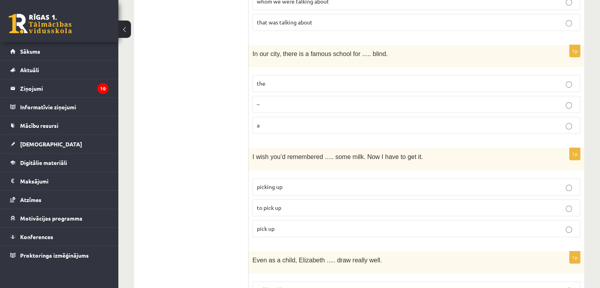
click at [285, 81] on p "the" at bounding box center [416, 83] width 319 height 8
click at [299, 126] on label "a" at bounding box center [417, 125] width 328 height 17
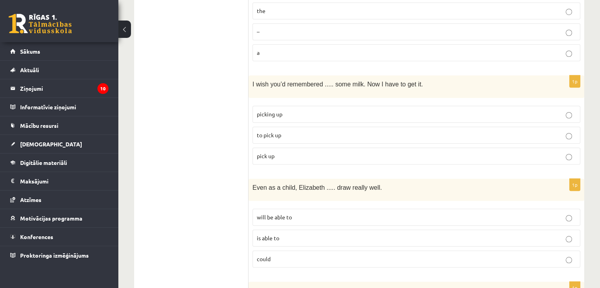
scroll to position [632, 0]
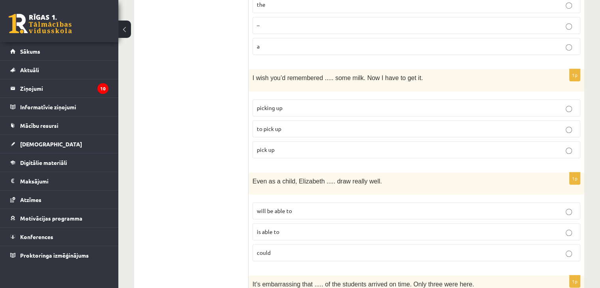
click at [292, 99] on label "picking up" at bounding box center [417, 107] width 328 height 17
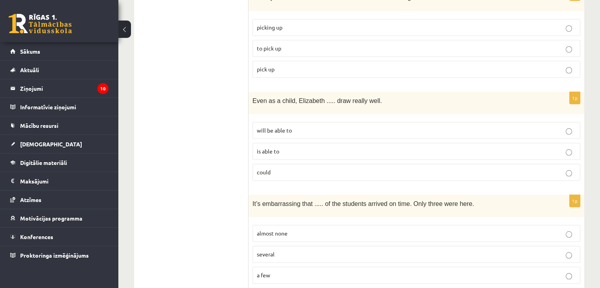
scroll to position [710, 0]
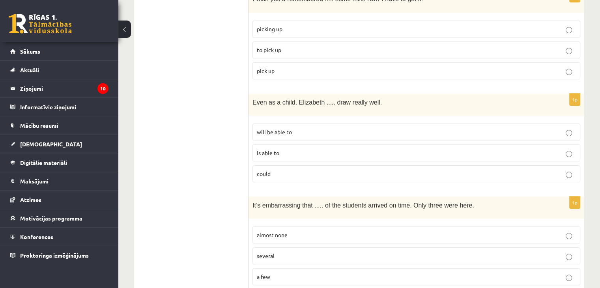
click at [281, 170] on p "could" at bounding box center [416, 174] width 319 height 8
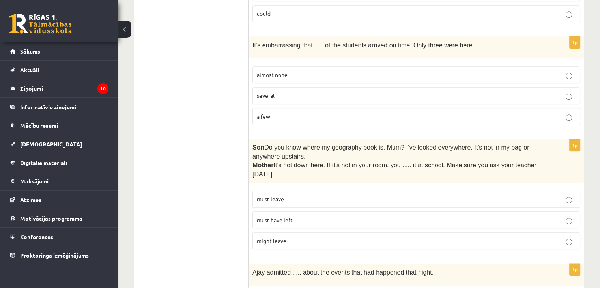
scroll to position [868, 0]
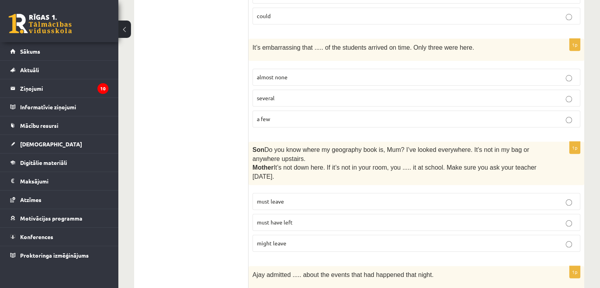
click at [298, 73] on p "almost none" at bounding box center [416, 77] width 319 height 8
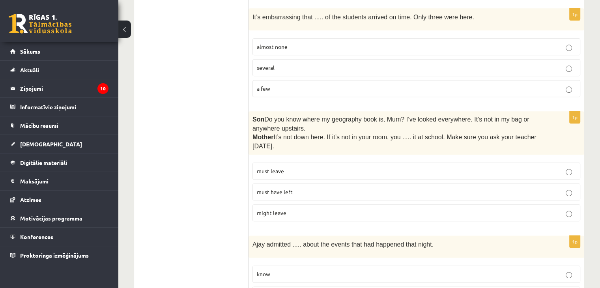
scroll to position [947, 0]
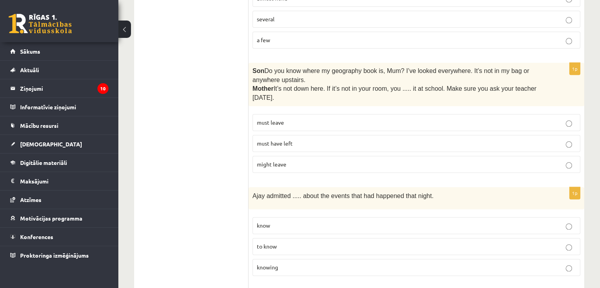
click at [302, 139] on p "must have left" at bounding box center [416, 143] width 319 height 8
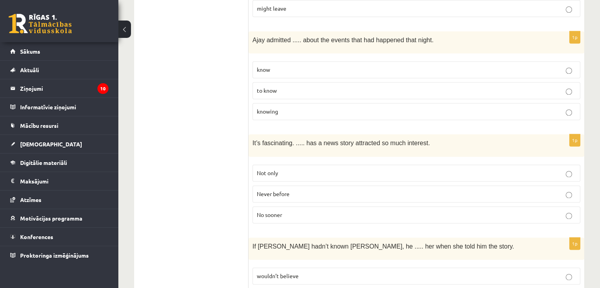
scroll to position [1105, 0]
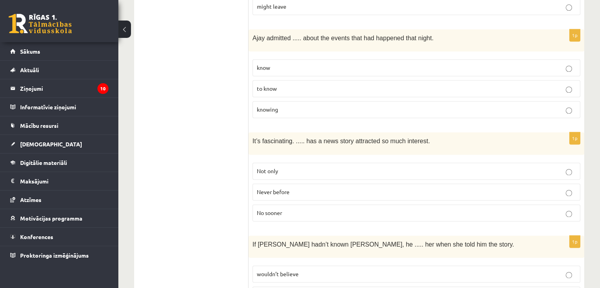
click at [307, 84] on p "to know" at bounding box center [416, 88] width 319 height 8
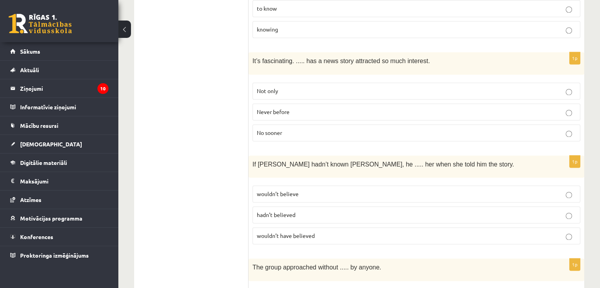
scroll to position [1184, 0]
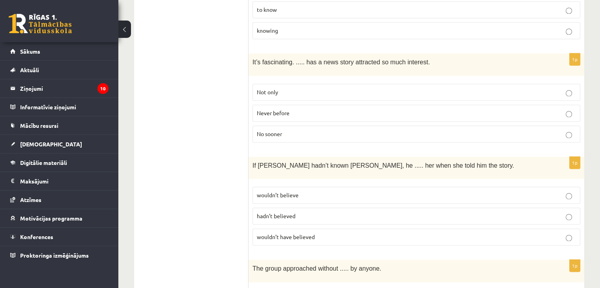
click at [284, 109] on span "Never before" at bounding box center [273, 112] width 33 height 7
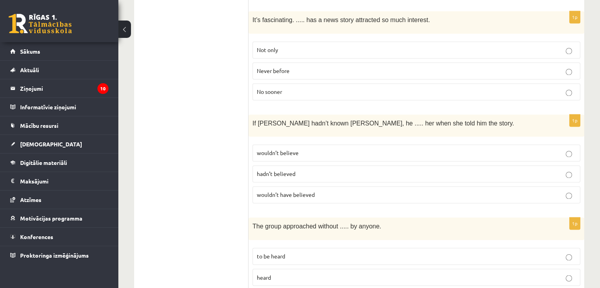
scroll to position [1263, 0]
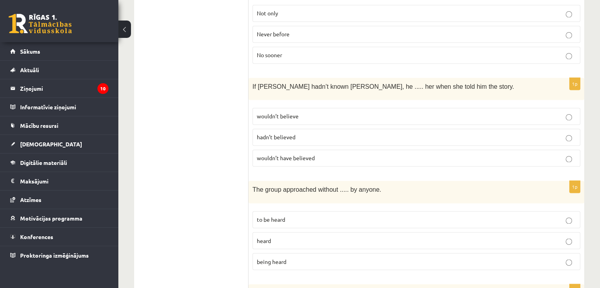
click at [298, 112] on span "wouldn’t believe" at bounding box center [278, 115] width 42 height 7
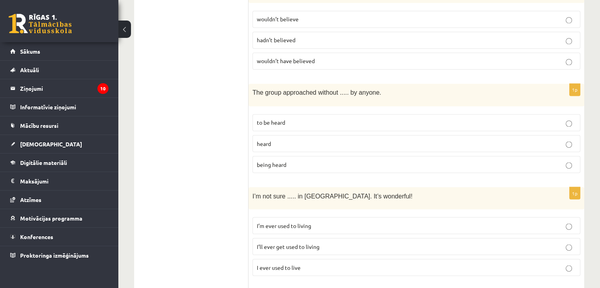
scroll to position [1381, 0]
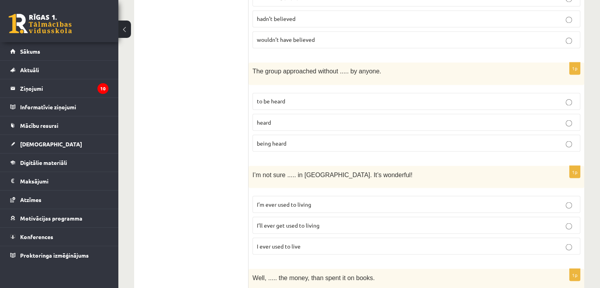
click at [273, 139] on span "being heard" at bounding box center [272, 142] width 30 height 7
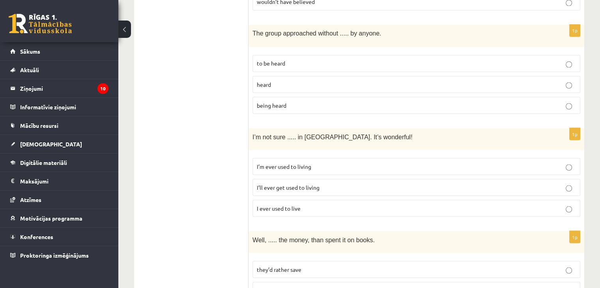
scroll to position [1421, 0]
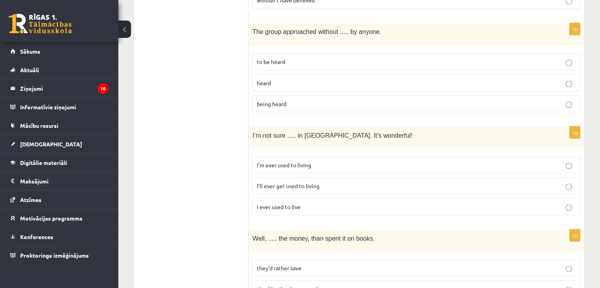
click at [316, 182] on span "I’ll ever get used to living" at bounding box center [288, 185] width 63 height 7
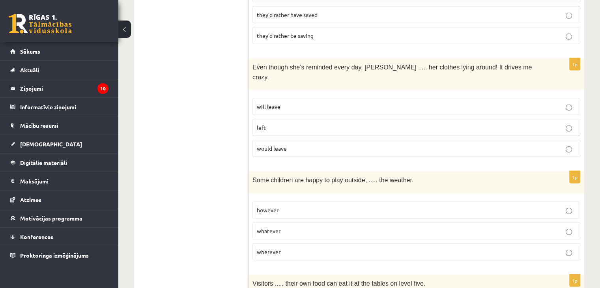
scroll to position [1697, 0]
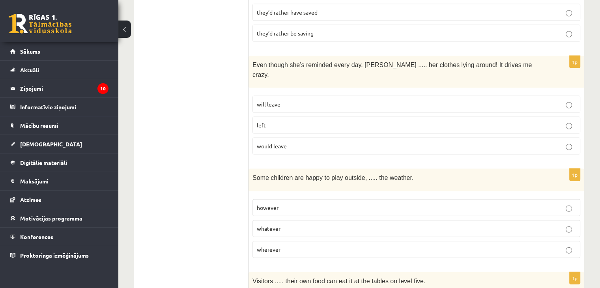
click at [278, 101] on span "will leave" at bounding box center [269, 104] width 24 height 7
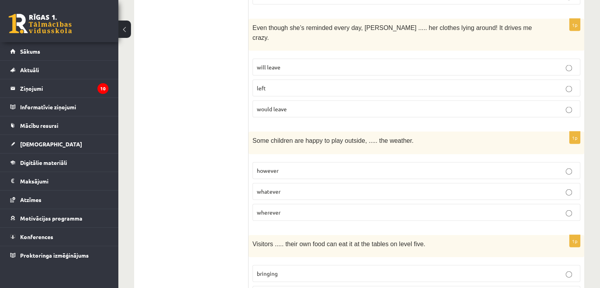
scroll to position [1737, 0]
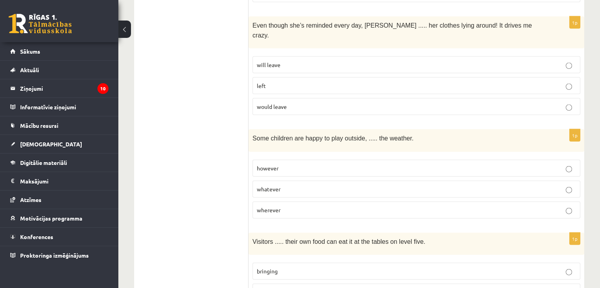
click at [281, 185] on p "whatever" at bounding box center [416, 189] width 319 height 8
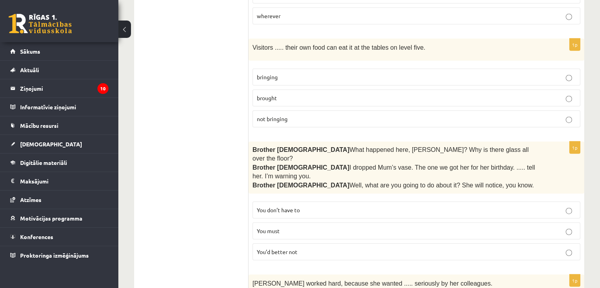
scroll to position [1934, 0]
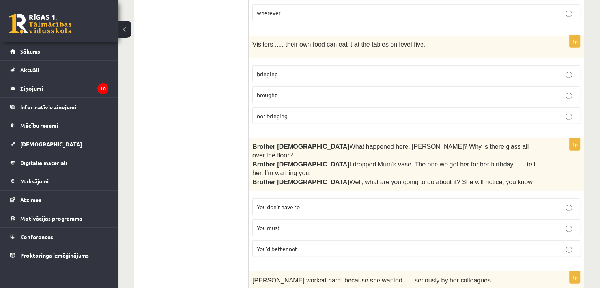
click at [292, 112] on p "not bringing" at bounding box center [416, 116] width 319 height 8
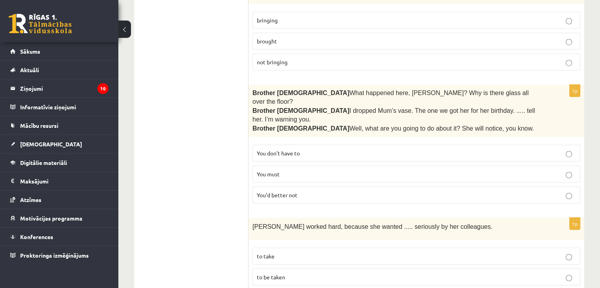
scroll to position [1988, 0]
click at [279, 191] on span "You’d better not" at bounding box center [277, 194] width 41 height 7
click at [291, 273] on p "to be taken" at bounding box center [416, 277] width 319 height 8
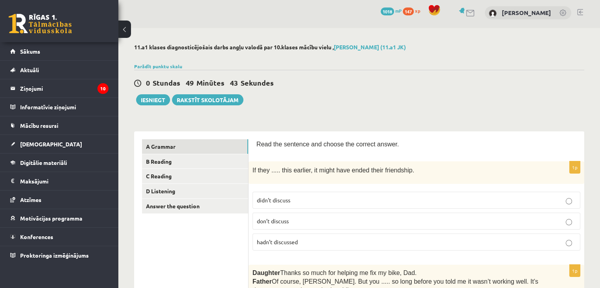
scroll to position [0, 0]
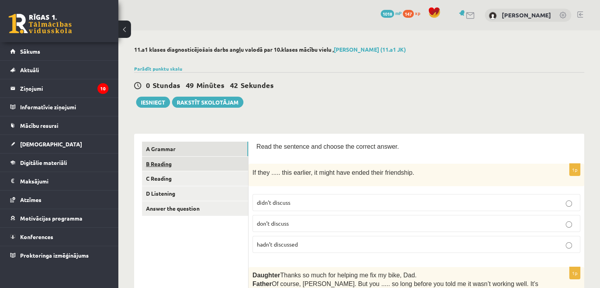
click at [172, 158] on link "B Reading" at bounding box center [195, 164] width 106 height 15
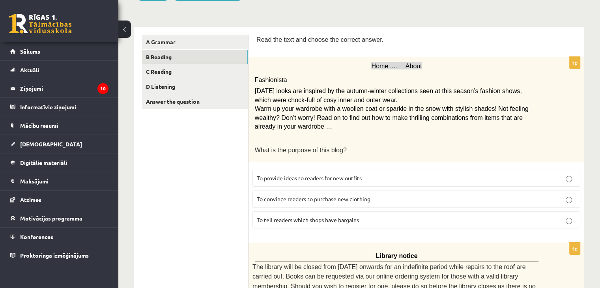
scroll to position [118, 0]
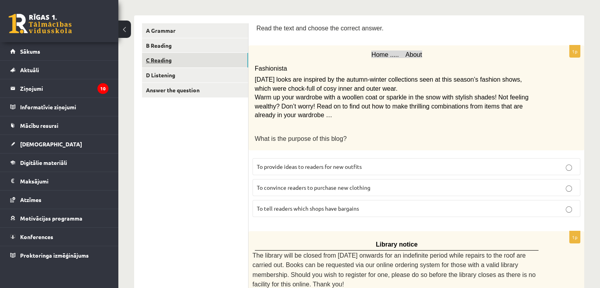
click at [189, 57] on link "C Reading" at bounding box center [195, 60] width 106 height 15
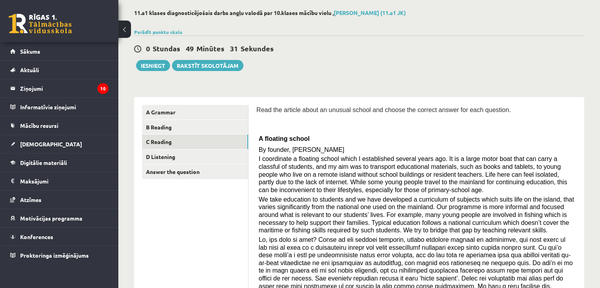
scroll to position [39, 0]
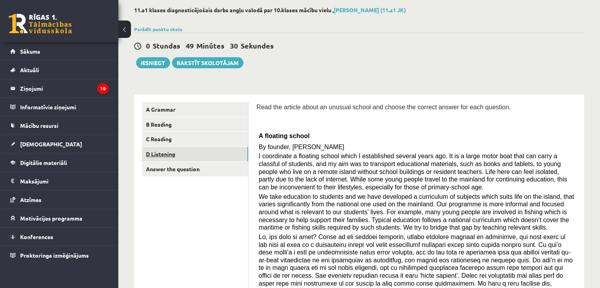
click at [235, 153] on link "D Listening" at bounding box center [195, 154] width 106 height 15
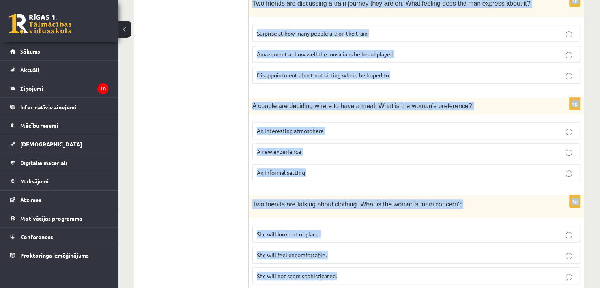
scroll to position [525, 0]
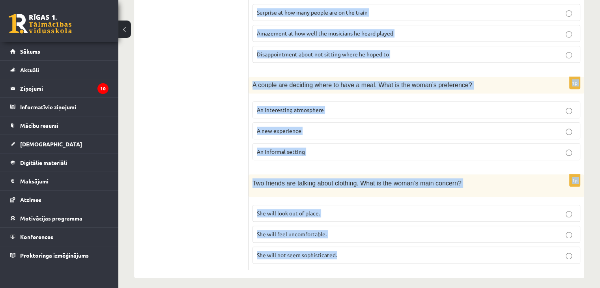
drag, startPoint x: 252, startPoint y: 82, endPoint x: 411, endPoint y: 242, distance: 225.5
copy form "A man is leaving a voice message for a friend. Why is he calling? To prompt his…"
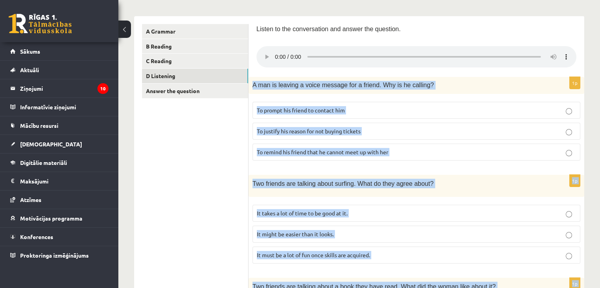
scroll to position [130, 0]
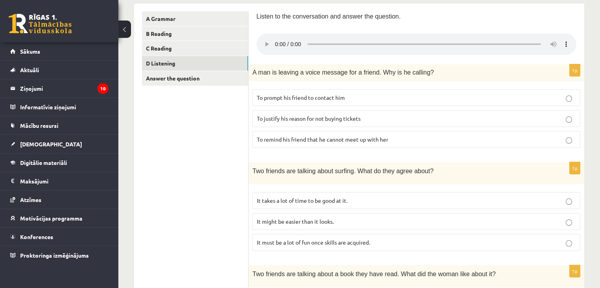
click at [318, 97] on span "To prompt his friend to contact him" at bounding box center [301, 97] width 88 height 7
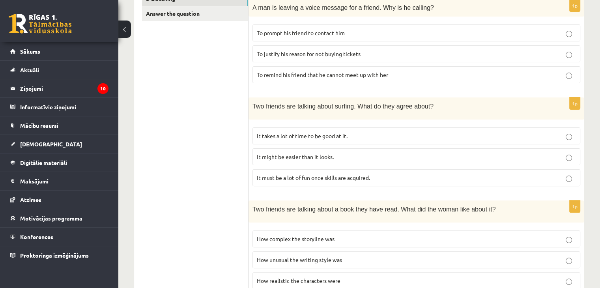
scroll to position [209, 0]
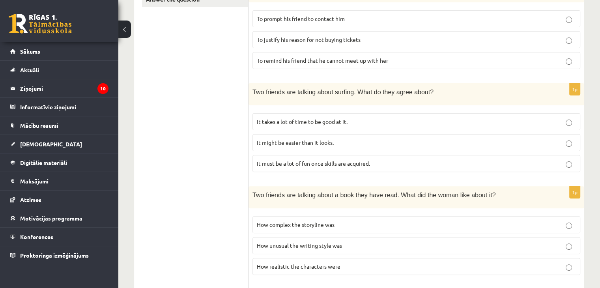
click at [298, 119] on span "It takes a lot of time to be good at it." at bounding box center [302, 121] width 91 height 7
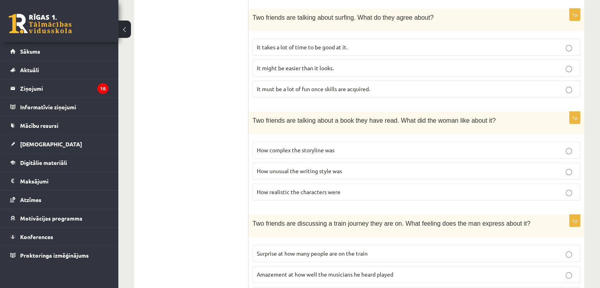
scroll to position [288, 0]
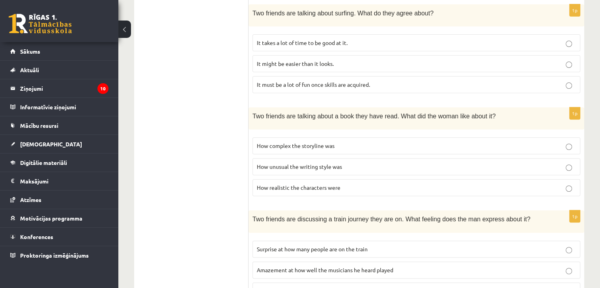
click at [285, 188] on p "How realistic the characters were" at bounding box center [416, 188] width 319 height 8
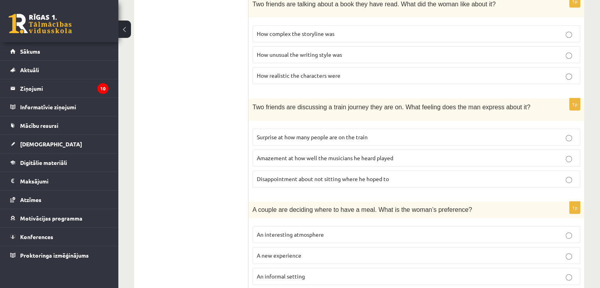
scroll to position [407, 0]
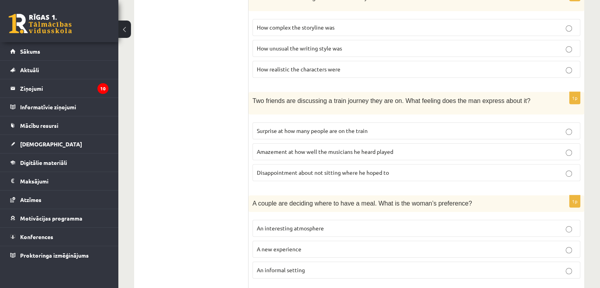
click at [356, 129] on span "Surprise at how many people are on the train" at bounding box center [312, 130] width 111 height 7
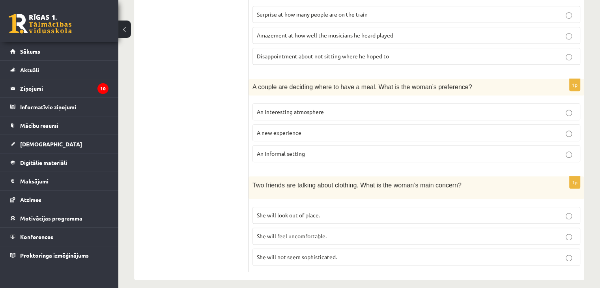
scroll to position [525, 0]
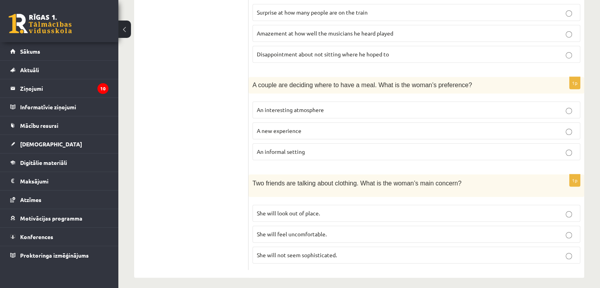
click at [332, 107] on p "An interesting atmosphere" at bounding box center [416, 110] width 319 height 8
click at [288, 231] on span "She will feel uncomfortable." at bounding box center [292, 234] width 70 height 7
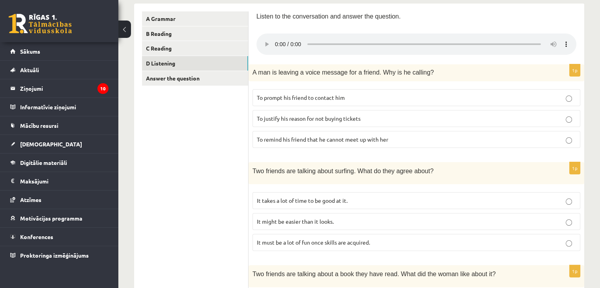
scroll to position [0, 0]
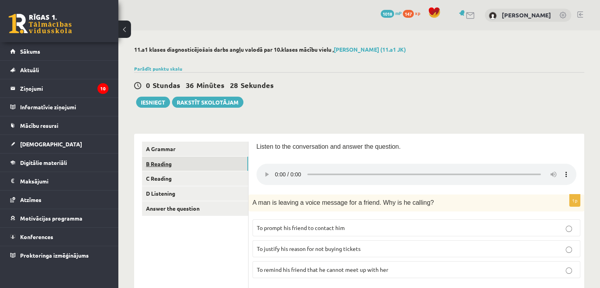
click at [202, 165] on link "B Reading" at bounding box center [195, 164] width 106 height 15
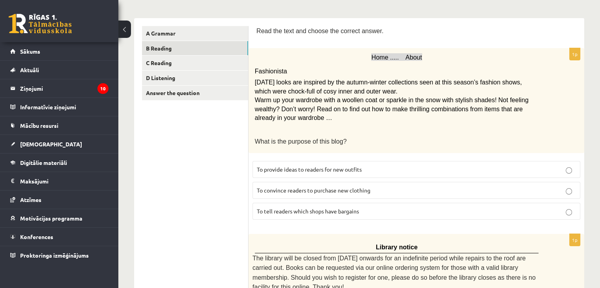
scroll to position [118, 0]
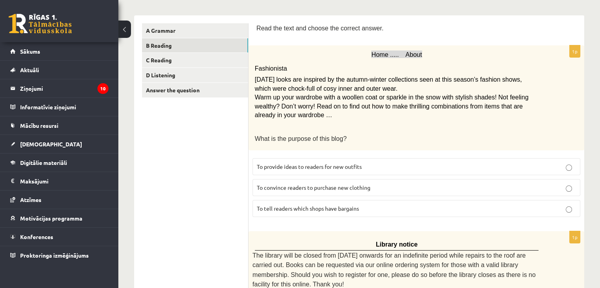
click at [392, 167] on p "To provide ideas to readers for new outfits" at bounding box center [416, 167] width 319 height 8
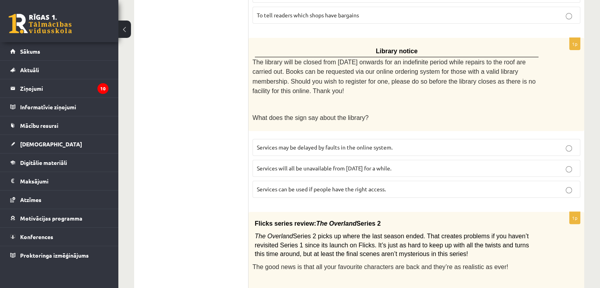
scroll to position [316, 0]
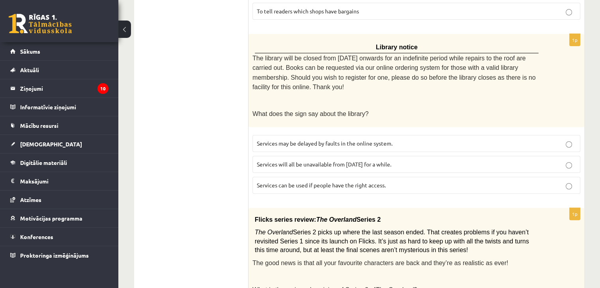
click at [393, 177] on label "Services can be used if people have the right access." at bounding box center [417, 185] width 328 height 17
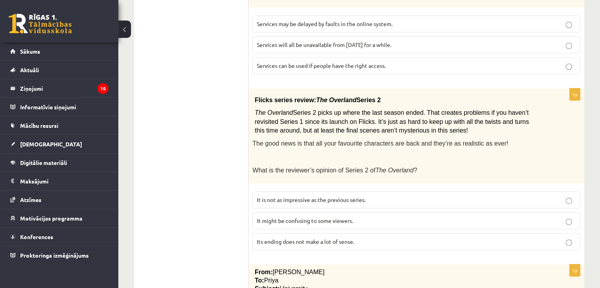
scroll to position [434, 0]
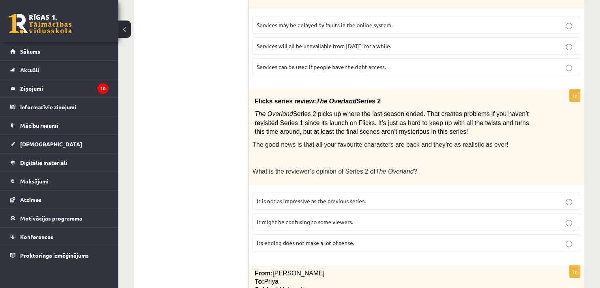
click at [289, 218] on span "It might be confusing to some viewers." at bounding box center [305, 221] width 96 height 7
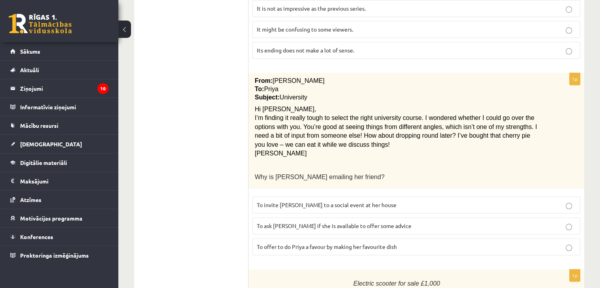
scroll to position [632, 0]
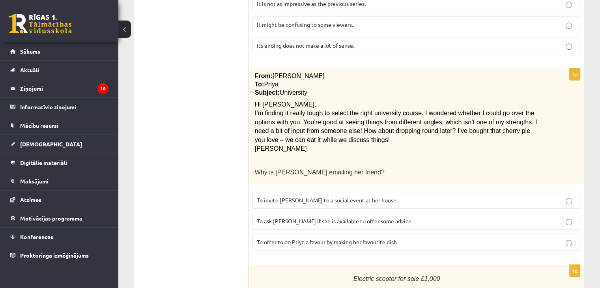
click at [283, 217] on span "To ask Priya if she is available to offer some advice" at bounding box center [334, 220] width 155 height 7
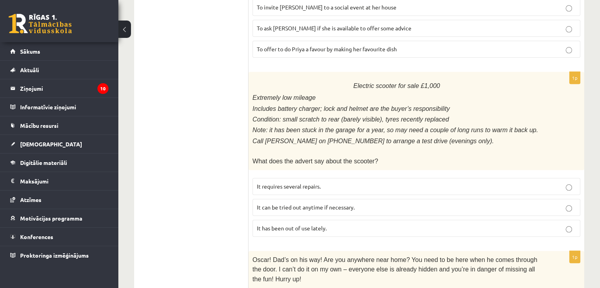
scroll to position [829, 0]
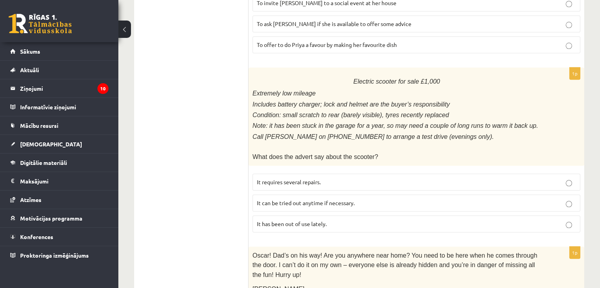
click at [294, 199] on p "It can be tried out anytime if necessary." at bounding box center [416, 203] width 319 height 8
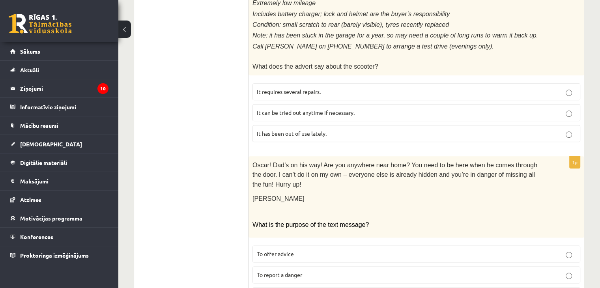
scroll to position [929, 0]
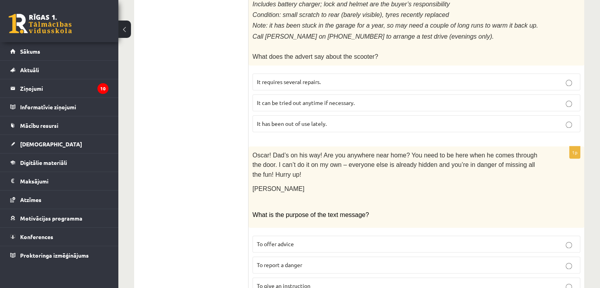
click at [296, 282] on p "To give an instruction" at bounding box center [416, 286] width 319 height 8
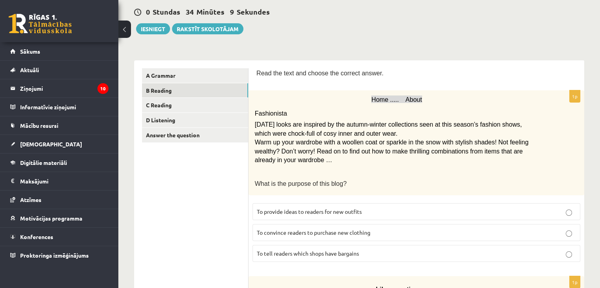
scroll to position [79, 0]
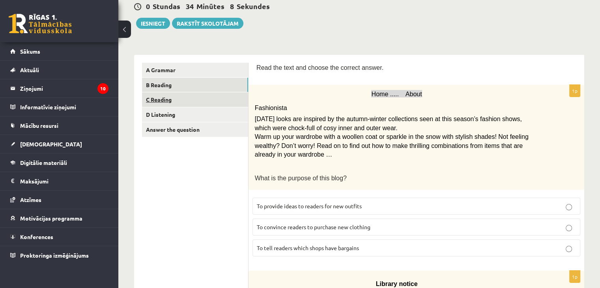
click at [186, 105] on link "C Reading" at bounding box center [195, 99] width 106 height 15
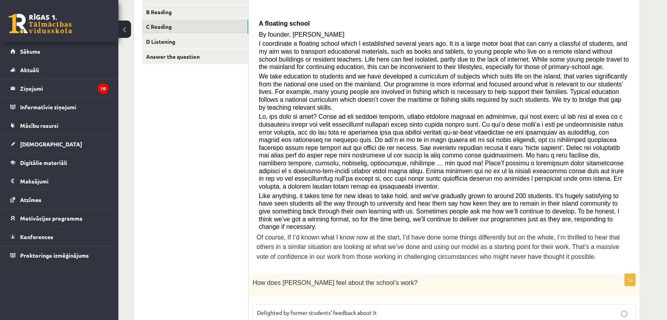
scroll to position [263, 0]
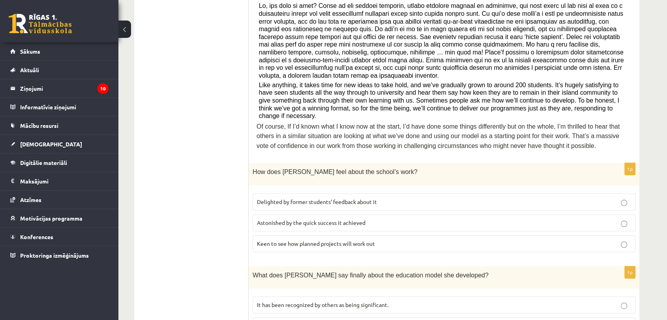
click at [393, 198] on p "Delighted by former students’ feedback about it" at bounding box center [444, 202] width 374 height 8
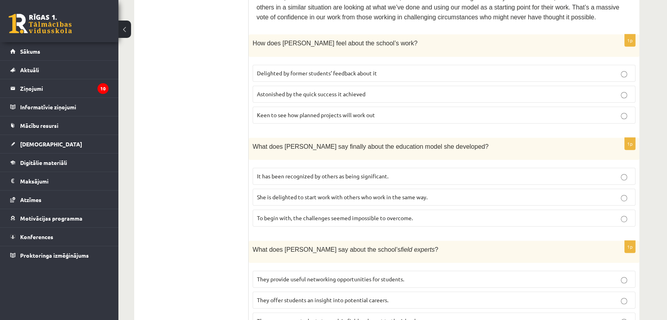
scroll to position [395, 0]
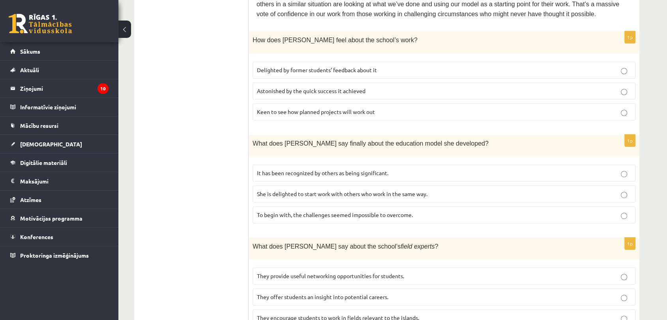
click at [294, 169] on span "It has been recognized by others as being significant." at bounding box center [322, 172] width 131 height 7
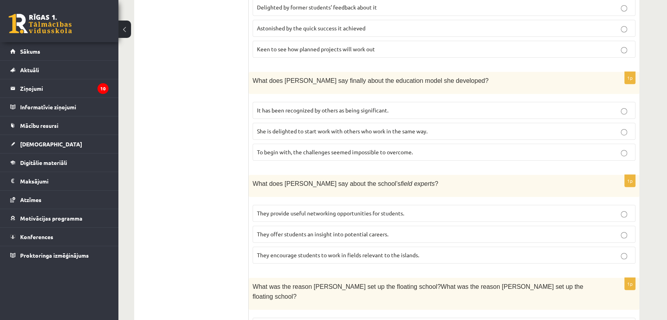
scroll to position [482, 0]
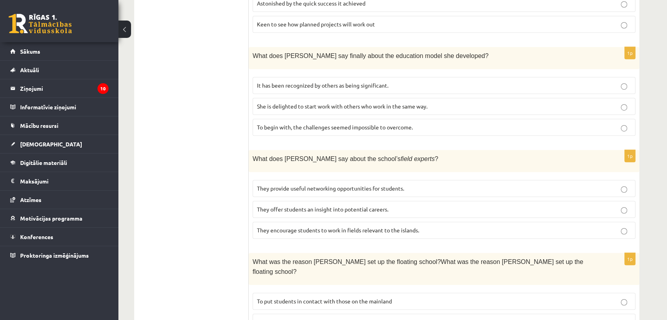
drag, startPoint x: 283, startPoint y: 182, endPoint x: 283, endPoint y: 173, distance: 8.7
click at [283, 206] on span "They offer students an insight into potential careers." at bounding box center [322, 209] width 131 height 7
click at [301, 185] on span "They provide useful networking opportunities for students." at bounding box center [330, 188] width 147 height 7
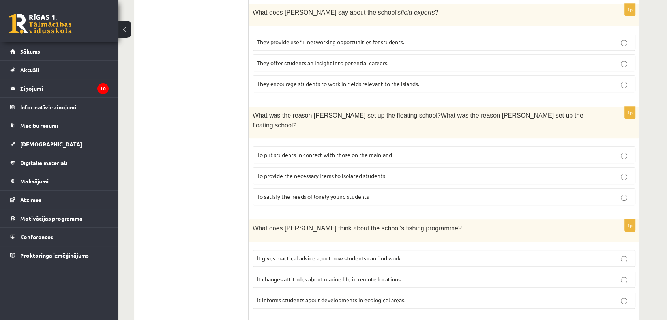
scroll to position [614, 0]
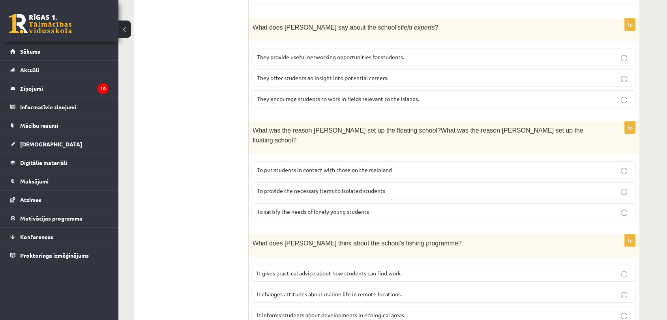
click at [279, 187] on span "To provide the necessary items to isolated students" at bounding box center [321, 190] width 128 height 7
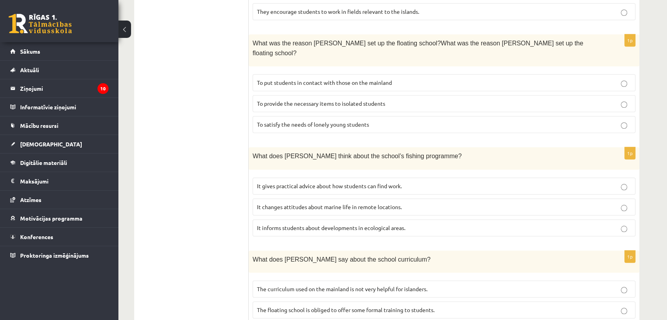
scroll to position [701, 0]
click at [294, 182] on span "It gives practical advice about how students can find work." at bounding box center [329, 185] width 145 height 7
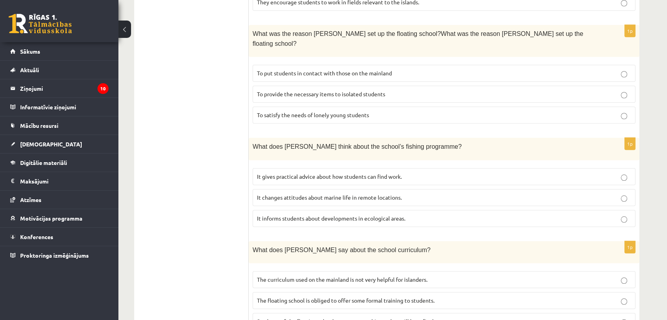
scroll to position [710, 0]
click at [388, 173] on span "It gives practical advice about how students can find work." at bounding box center [329, 176] width 145 height 7
drag, startPoint x: 627, startPoint y: 139, endPoint x: 630, endPoint y: 173, distance: 34.0
click at [606, 210] on label "It informs students about developments in ecological areas." at bounding box center [444, 218] width 383 height 17
click at [606, 189] on label "It changes attitudes about marine life in remote locations." at bounding box center [444, 197] width 383 height 17
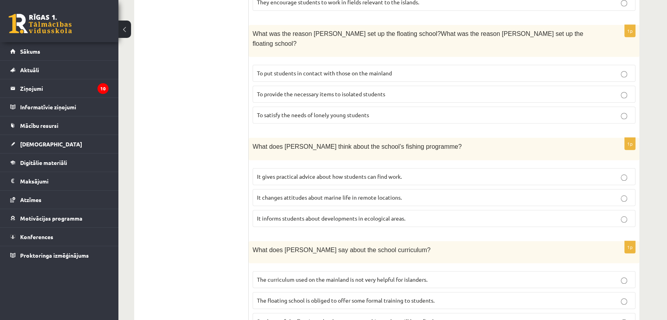
click at [605, 214] on p "It informs students about developments in ecological areas." at bounding box center [444, 218] width 374 height 8
click at [600, 189] on label "It changes attitudes about marine life in remote locations." at bounding box center [444, 197] width 383 height 17
click at [354, 194] on span "It changes attitudes about marine life in remote locations." at bounding box center [329, 197] width 145 height 7
click at [358, 173] on span "It gives practical advice about how students can find work." at bounding box center [329, 176] width 145 height 7
click at [341, 271] on label "The curriculum used on the mainland is not very helpful for islanders." at bounding box center [444, 279] width 383 height 17
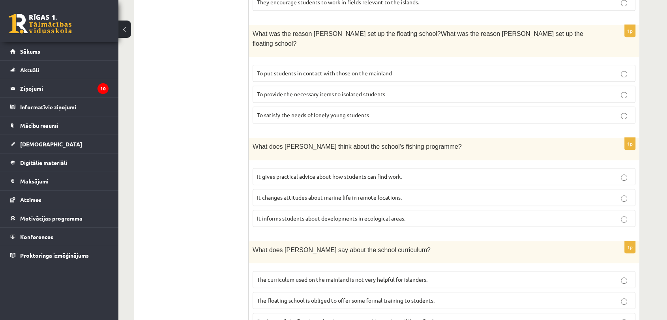
click at [347, 215] on span "It informs students about developments in ecological areas." at bounding box center [331, 218] width 148 height 7
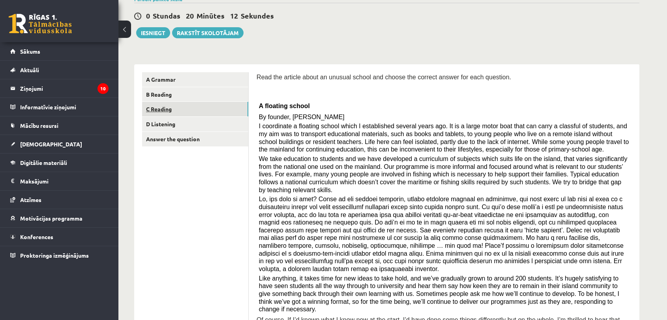
scroll to position [53, 0]
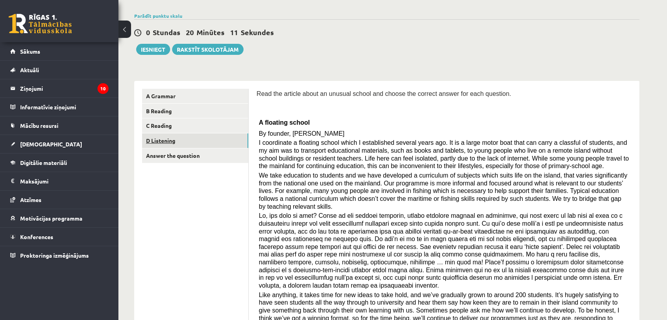
click at [187, 142] on link "D Listening" at bounding box center [195, 140] width 106 height 15
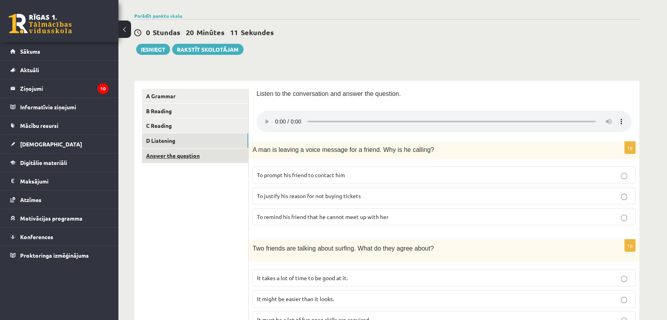
click at [187, 151] on link "Answer the question" at bounding box center [195, 155] width 106 height 15
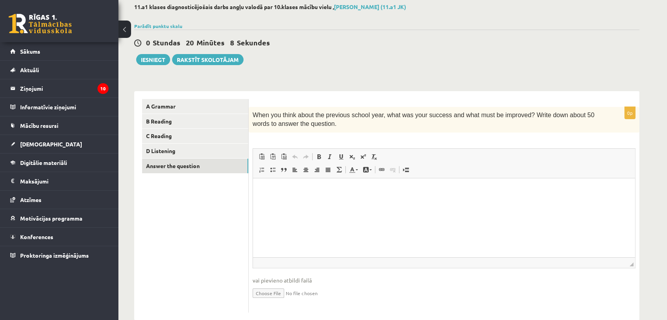
scroll to position [44, 0]
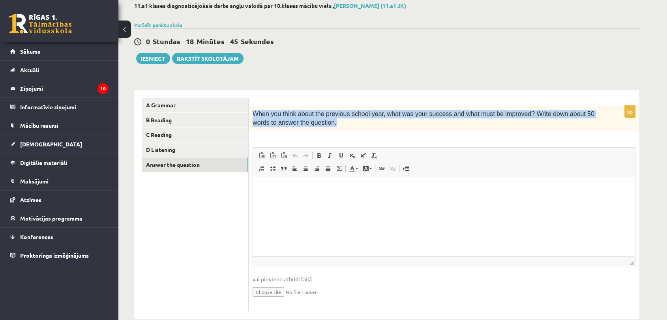
drag, startPoint x: 251, startPoint y: 112, endPoint x: 308, endPoint y: 127, distance: 58.8
click at [308, 127] on div "When you think about the previous school year, what was your success and what m…" at bounding box center [444, 119] width 391 height 26
copy span "When you think about the previous school year, what was your success and what m…"
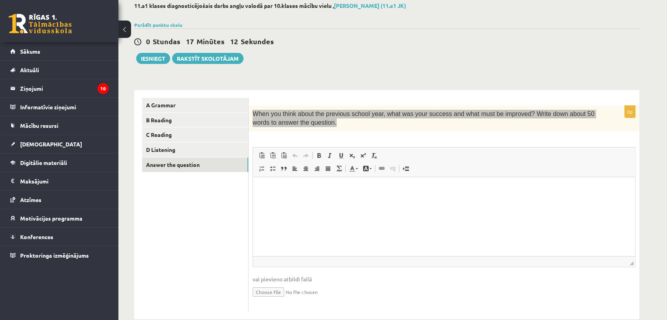
click at [288, 184] on html at bounding box center [444, 189] width 382 height 24
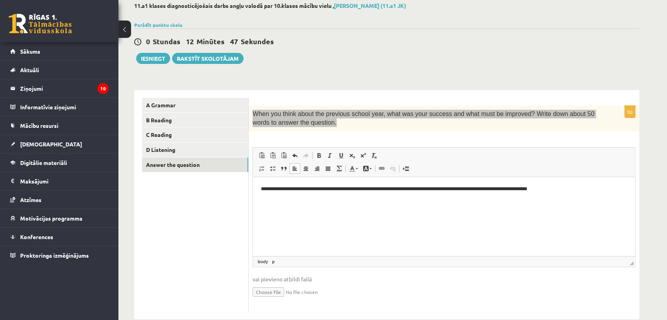
click at [573, 195] on html "**********" at bounding box center [444, 189] width 382 height 24
click at [606, 190] on p "**********" at bounding box center [444, 189] width 366 height 8
click at [343, 197] on p "**********" at bounding box center [444, 193] width 366 height 17
click at [384, 199] on p "**********" at bounding box center [444, 193] width 366 height 17
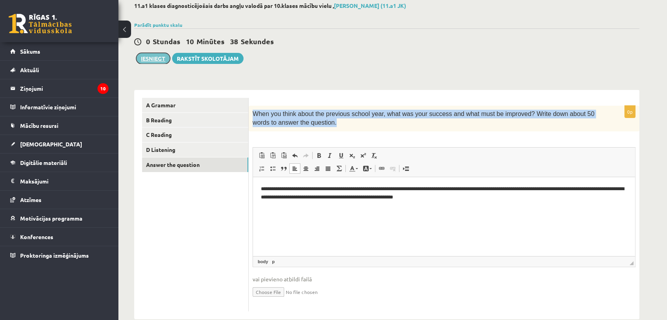
click at [152, 58] on button "Iesniegt" at bounding box center [153, 58] width 34 height 11
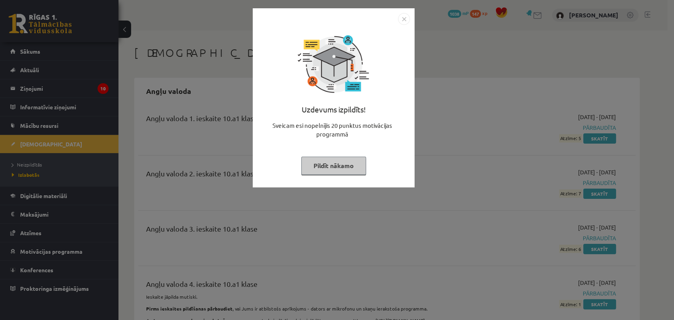
click at [338, 168] on button "Pildīt nākamo" at bounding box center [333, 166] width 65 height 18
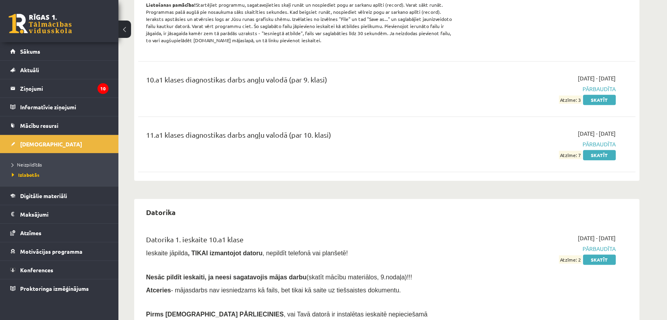
scroll to position [304, 0]
